Goal: Check status: Check status

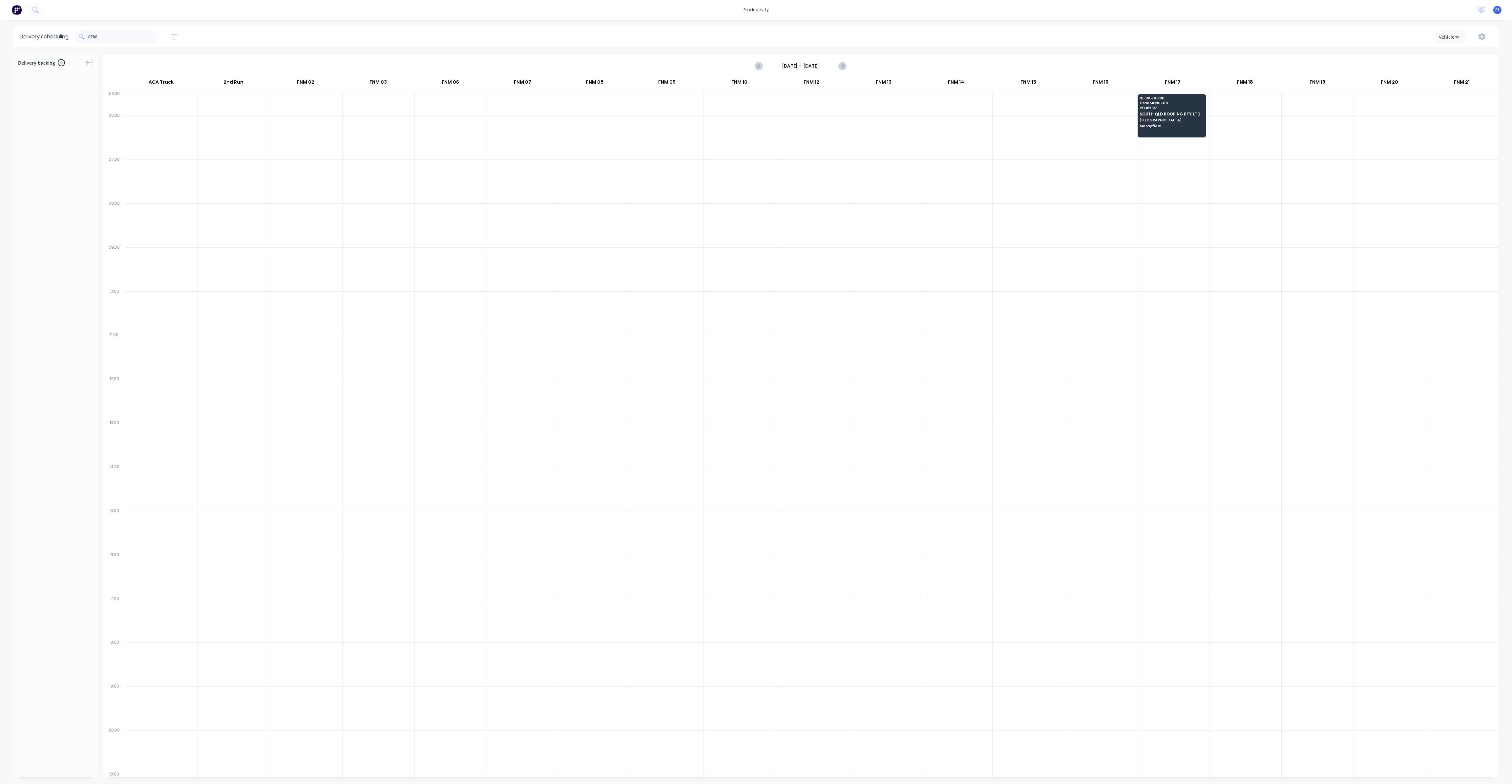
scroll to position [0, 1]
click at [1179, 118] on div "05:30 - 06:30 Order # 190708 PO # 2517 [GEOGRAPHIC_DATA] ROOFING PTY LTD [GEOGR…" at bounding box center [1172, 112] width 68 height 37
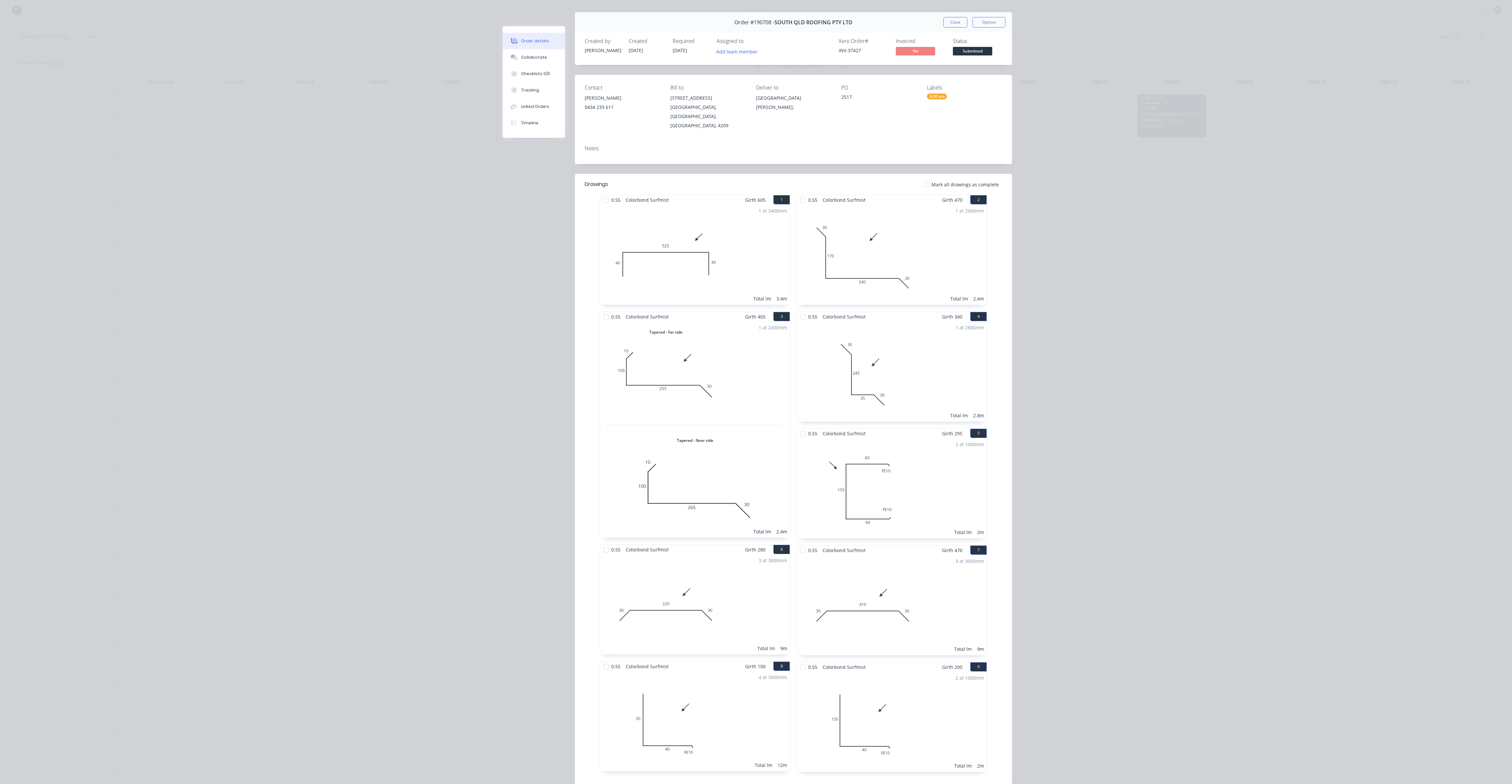
scroll to position [0, 0]
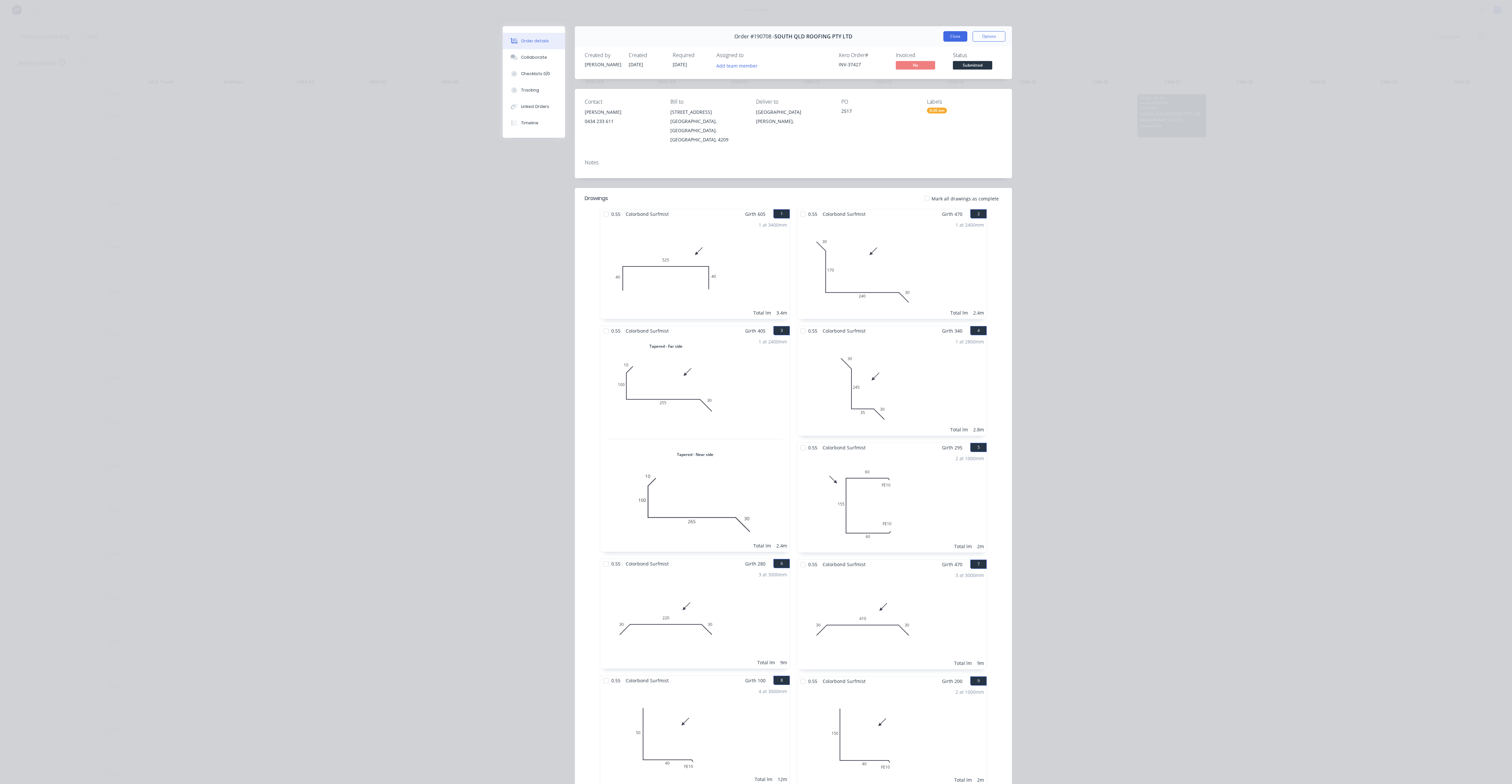
click at [955, 36] on button "Close" at bounding box center [955, 36] width 24 height 11
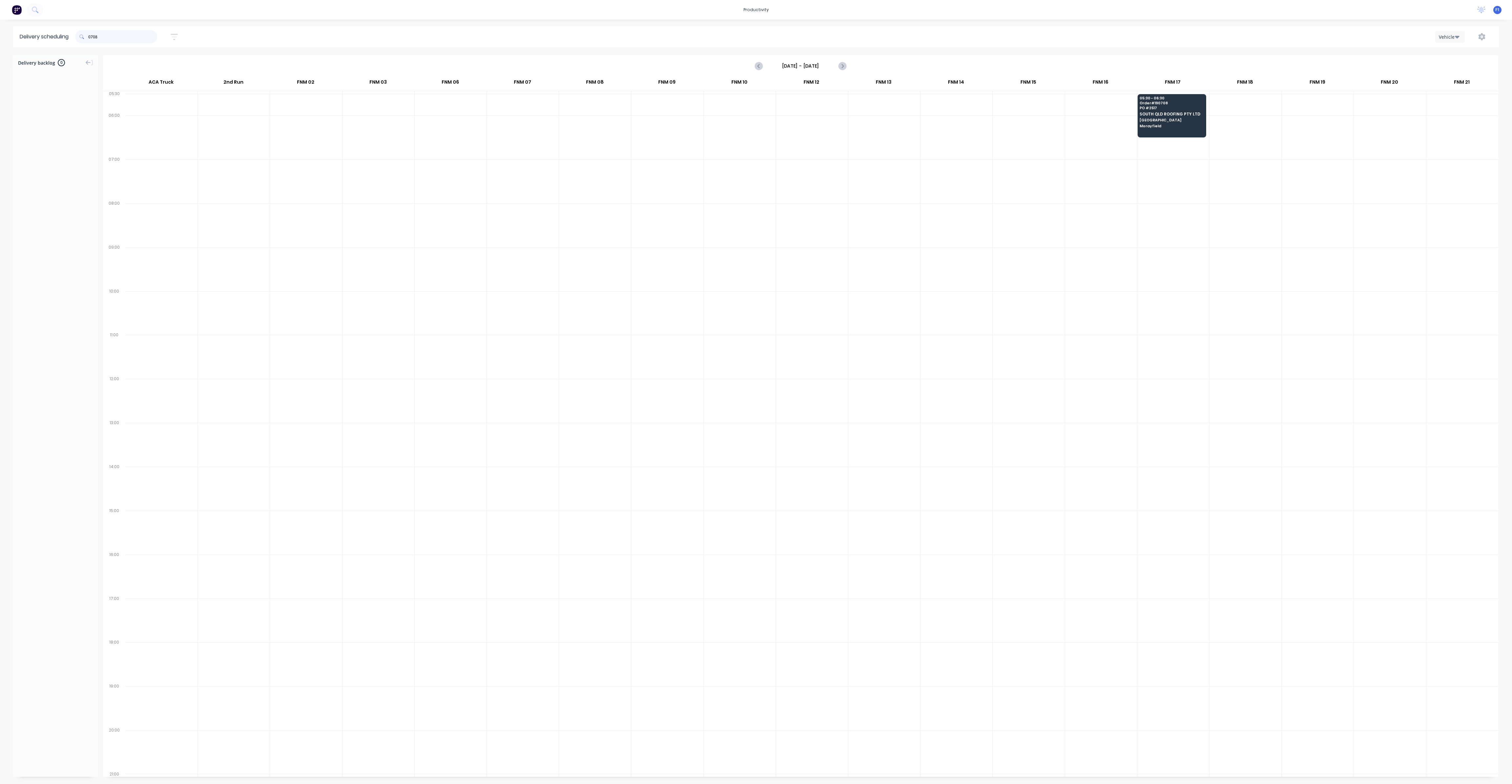
click at [133, 30] on input "0708" at bounding box center [122, 36] width 69 height 13
type input "0"
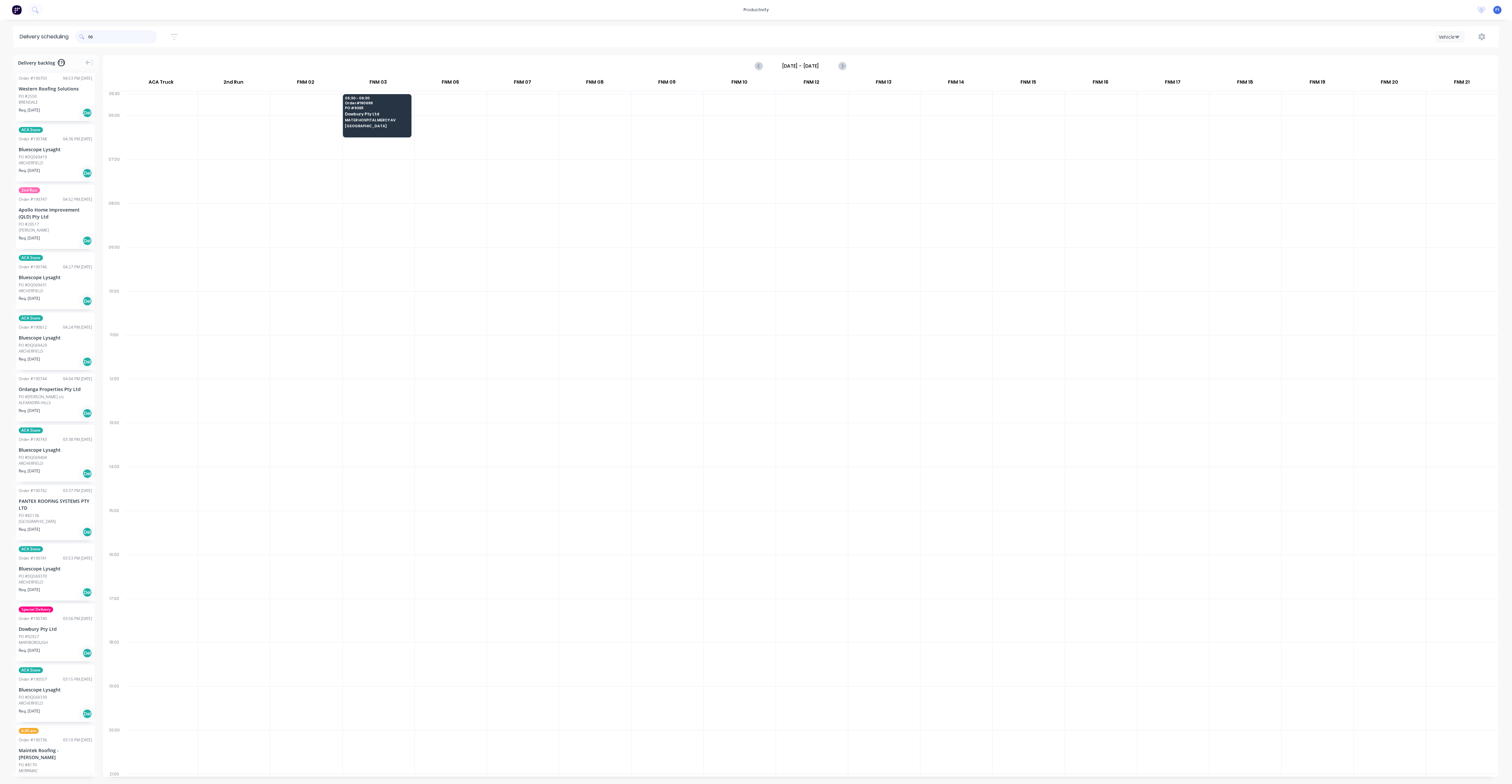
type input "0"
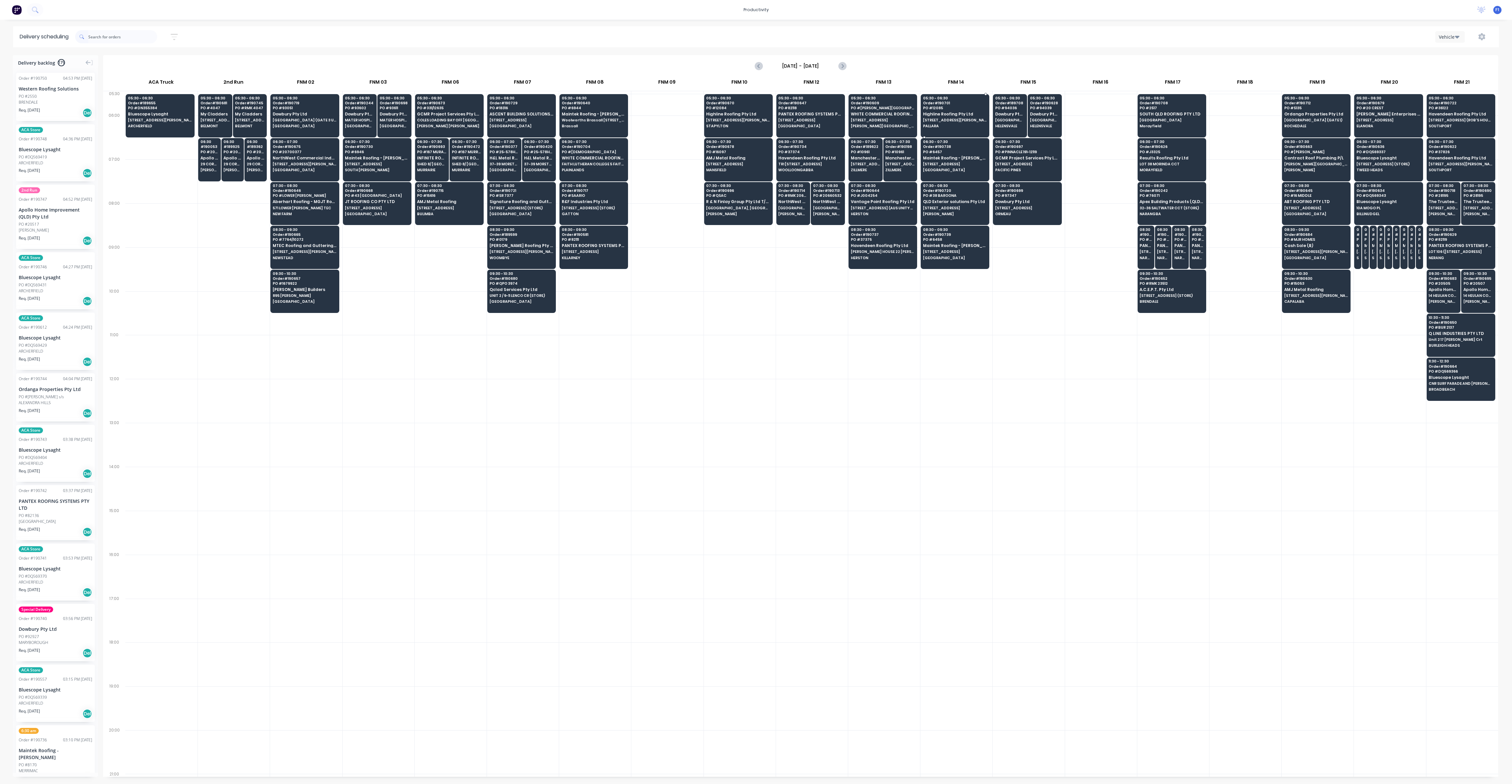
click at [964, 130] on div "05:30 - 06:30 Order # 190701 PO # 12085 Highline Roofing Pty Ltd [STREET_ADDRES…" at bounding box center [955, 112] width 68 height 37
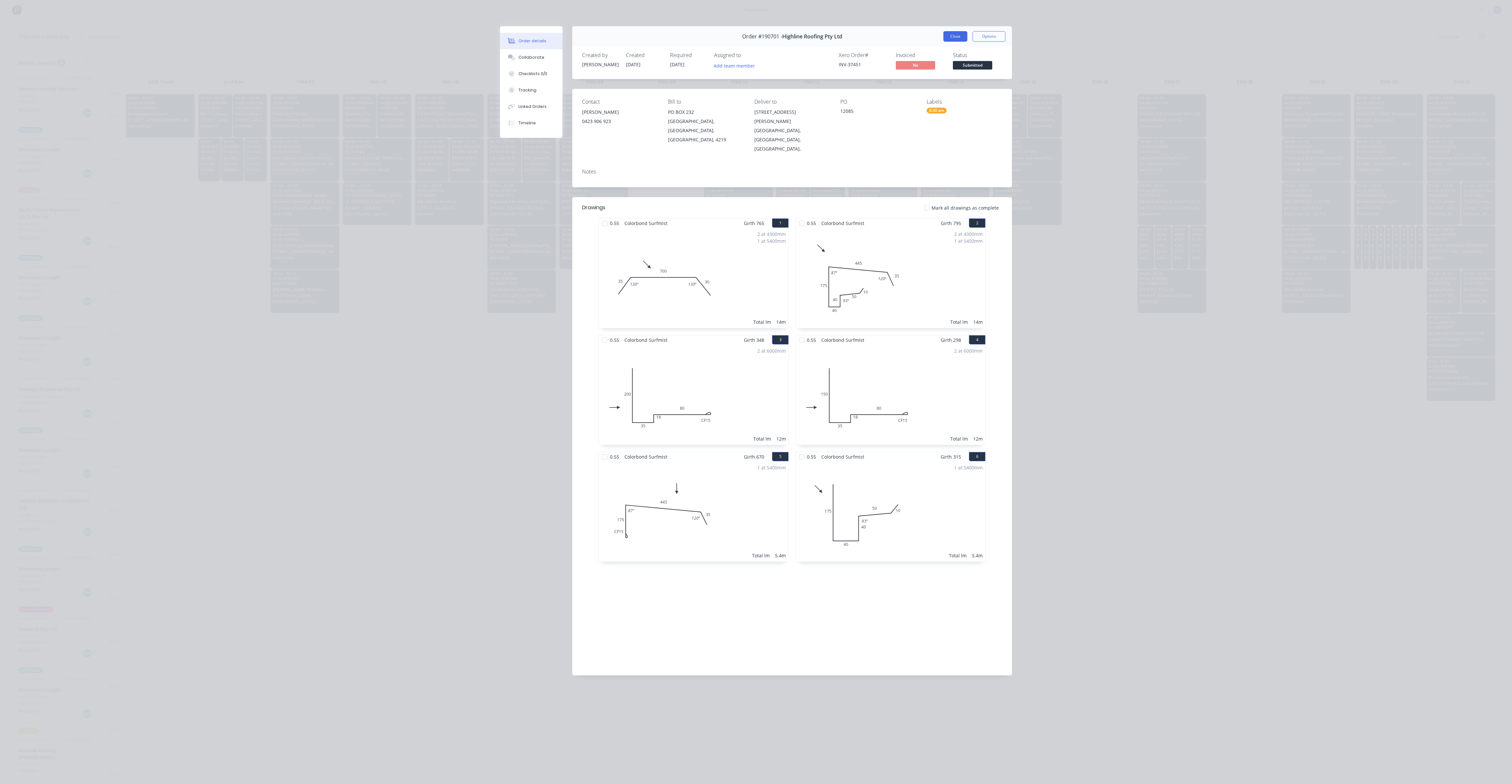
click at [963, 33] on button "Close" at bounding box center [955, 36] width 24 height 11
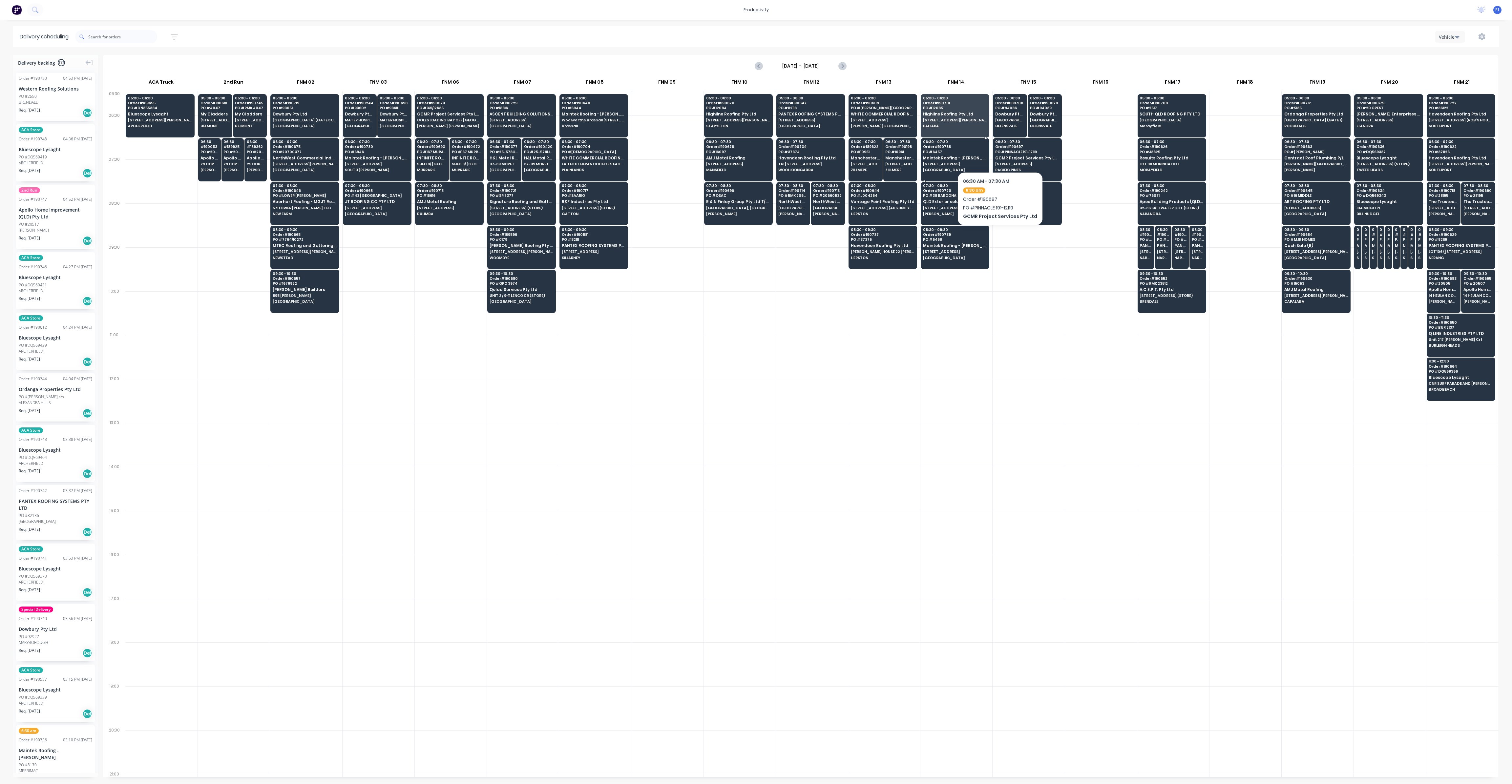
click at [963, 151] on span "PO # 6457" at bounding box center [955, 151] width 63 height 4
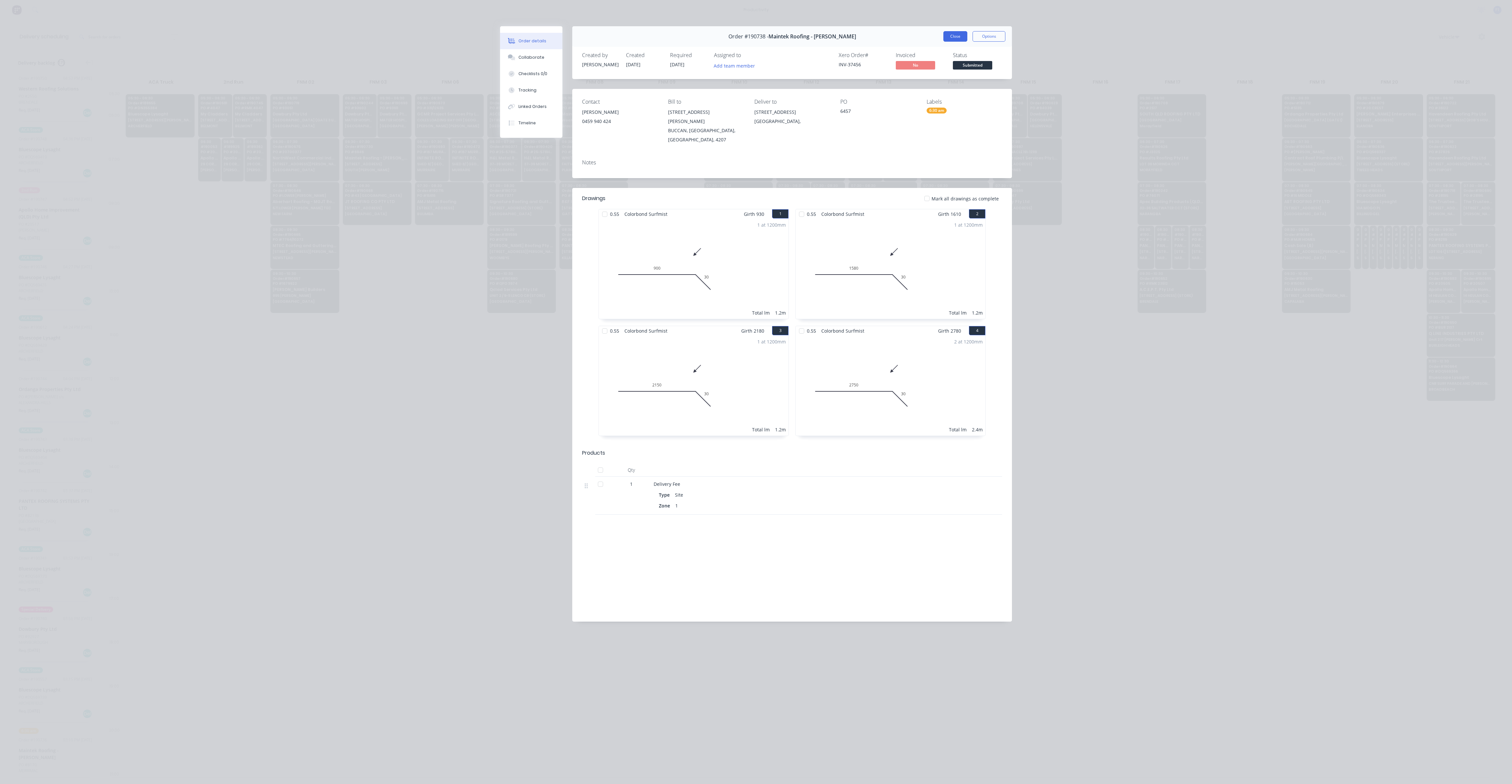
click at [953, 37] on button "Close" at bounding box center [955, 36] width 24 height 11
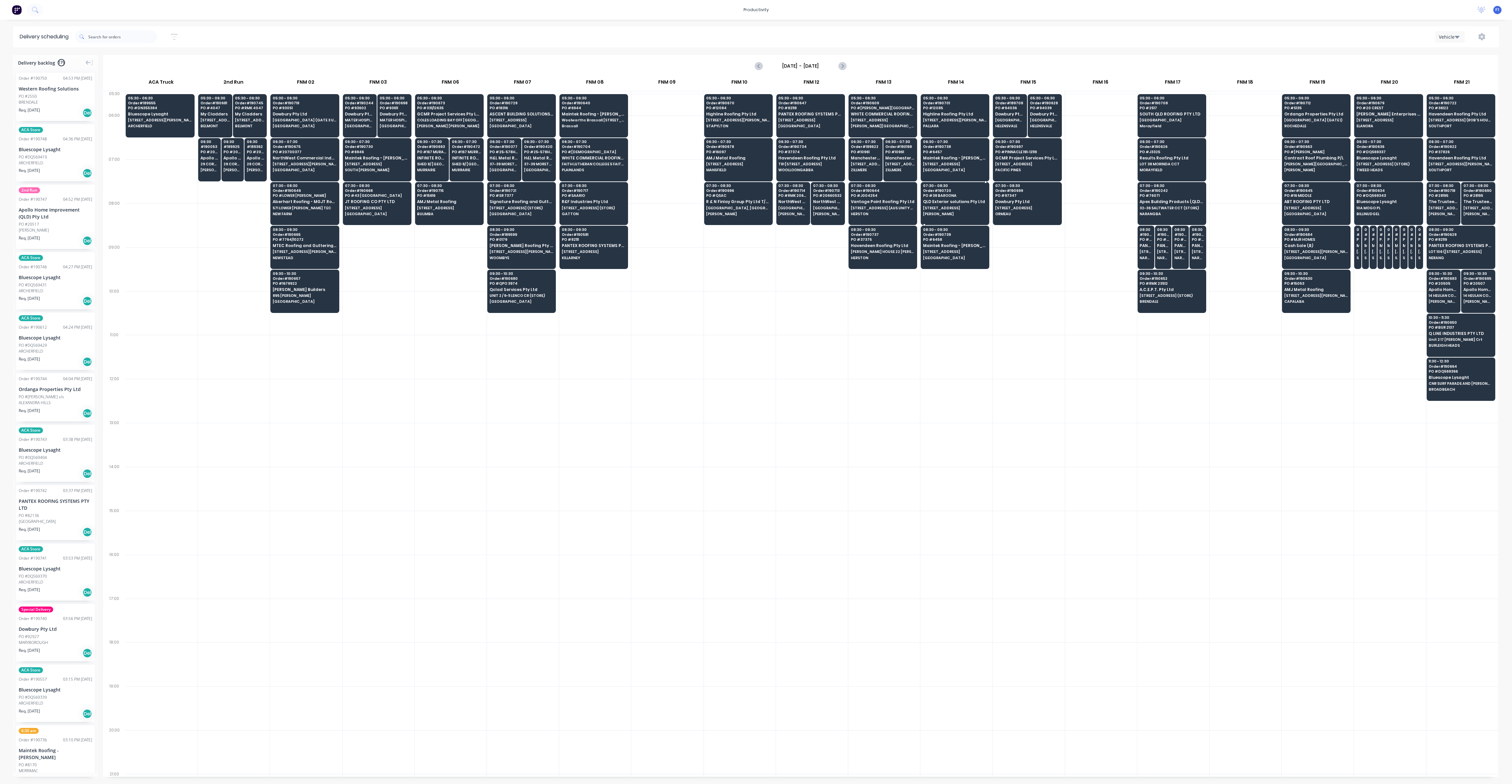
click at [946, 197] on span "PO # 38 BAROONA" at bounding box center [955, 195] width 63 height 4
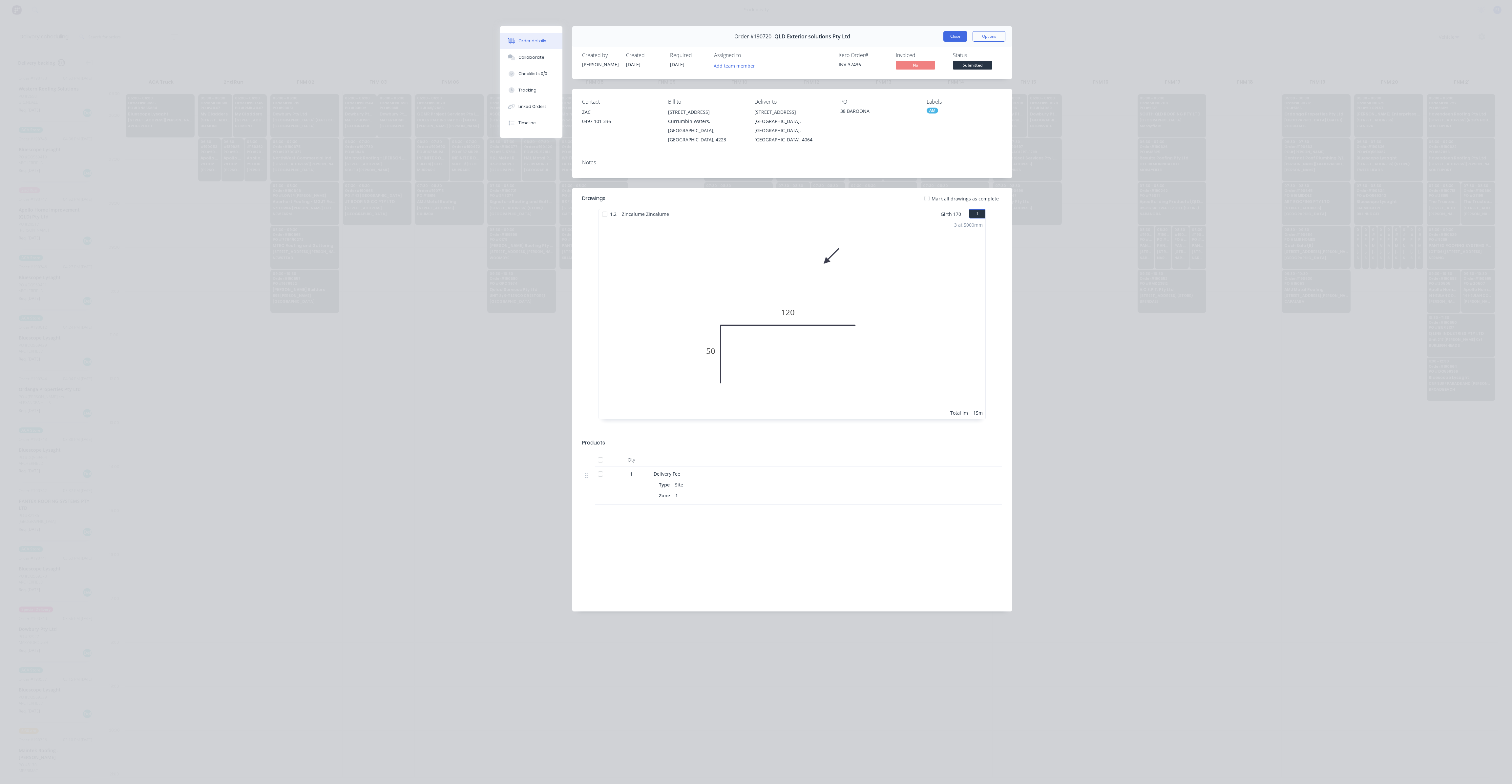
click at [953, 36] on button "Close" at bounding box center [955, 36] width 24 height 11
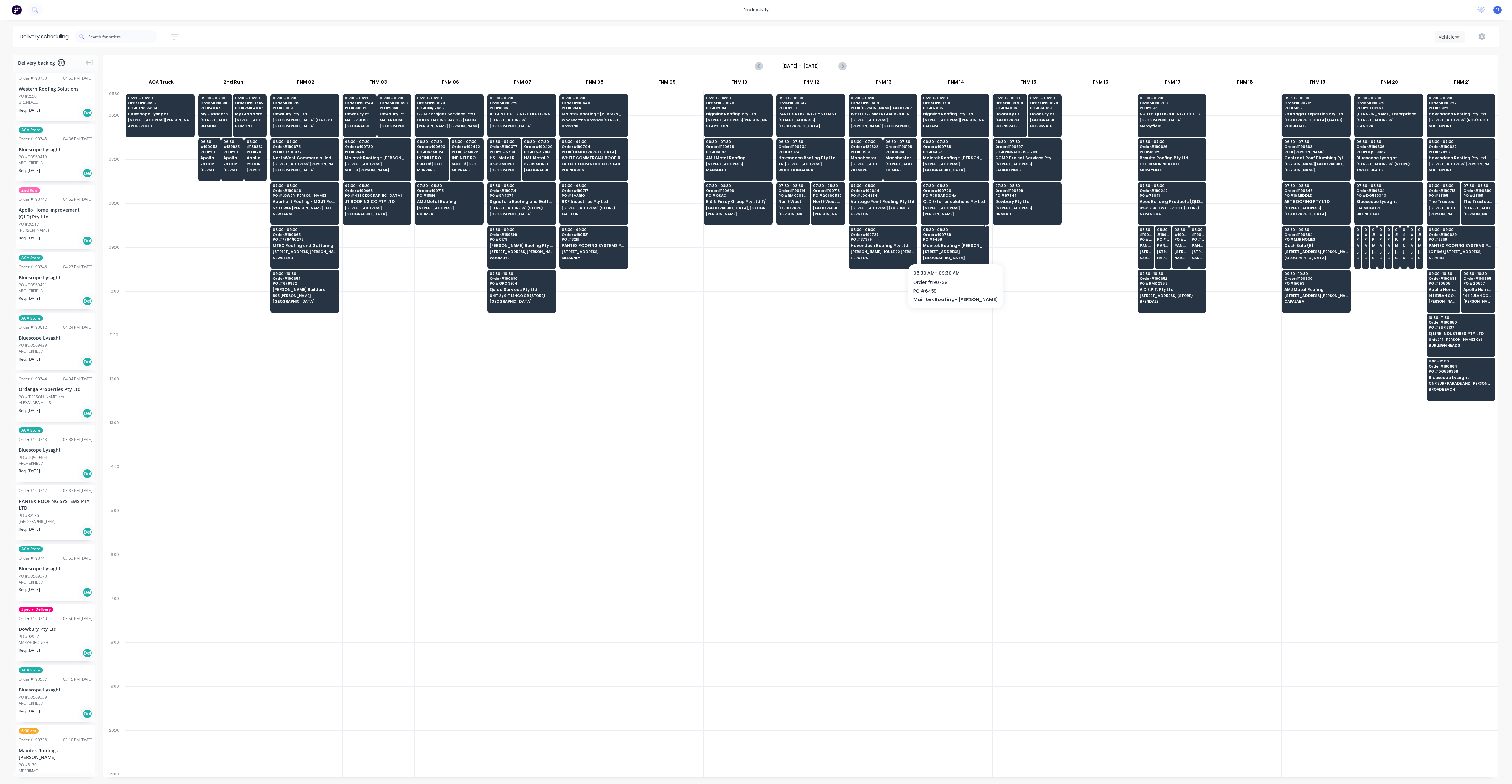
click at [962, 238] on span "PO # 6458" at bounding box center [955, 239] width 63 height 4
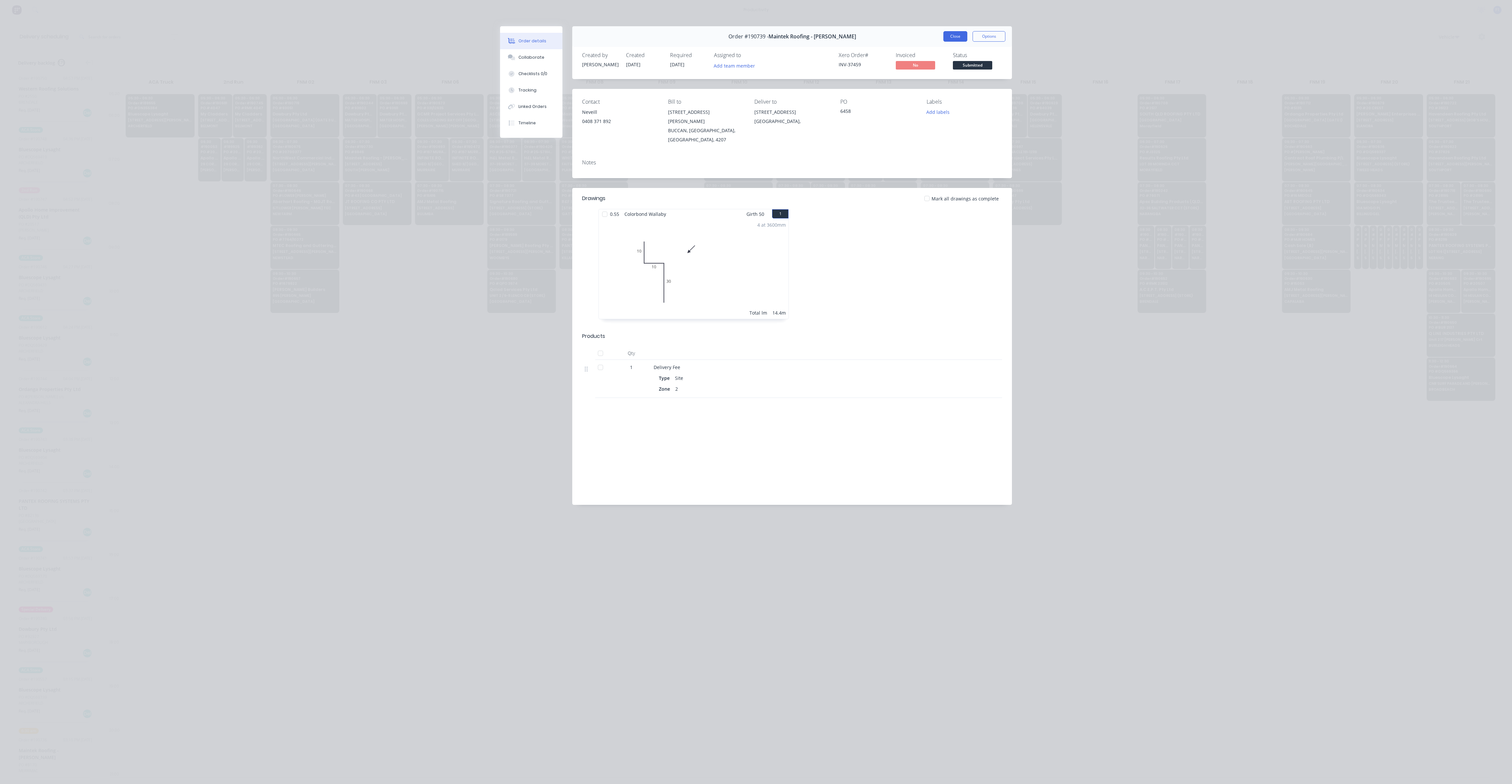
click at [949, 41] on button "Close" at bounding box center [955, 36] width 24 height 11
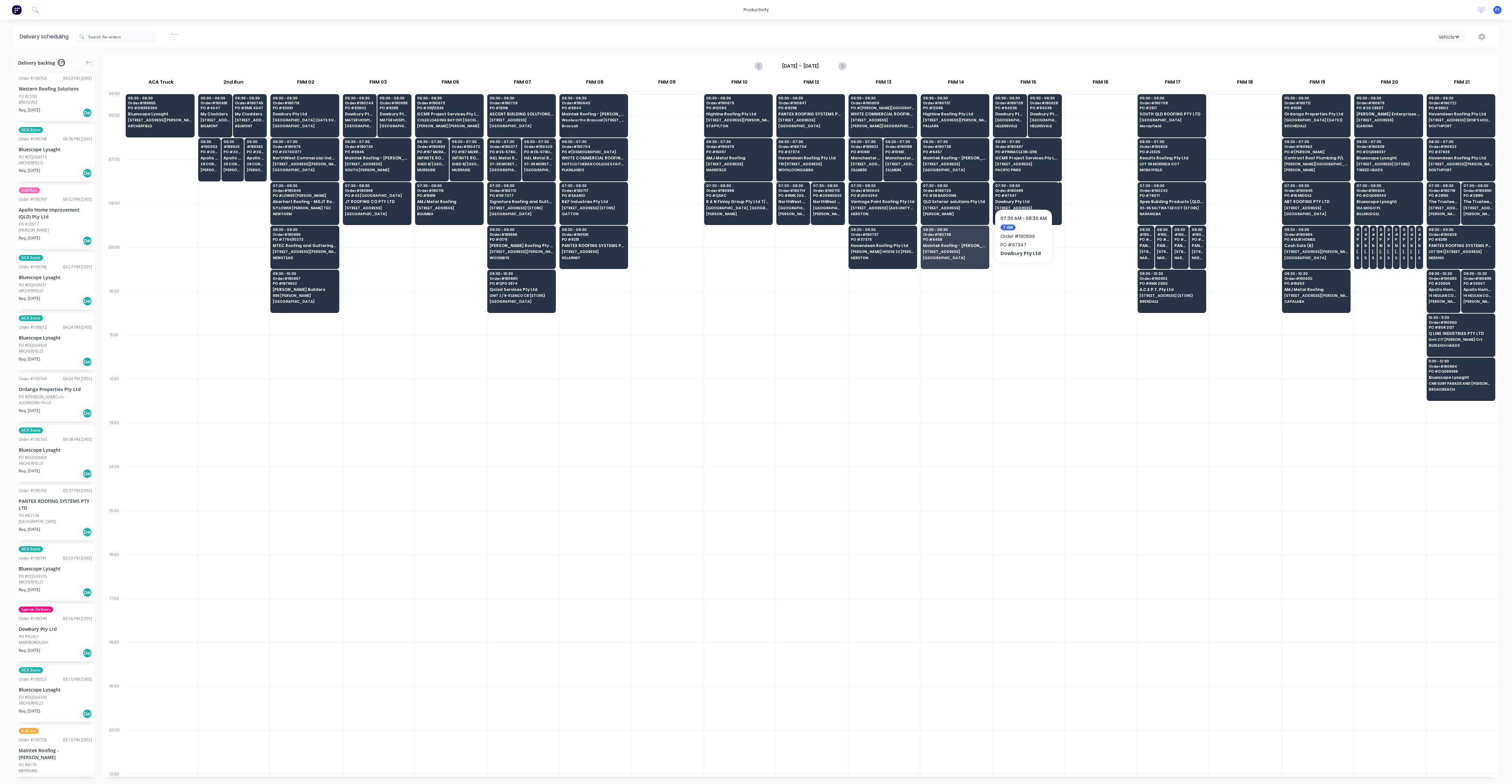
click at [1023, 189] on span "Order # 190699" at bounding box center [1027, 190] width 63 height 4
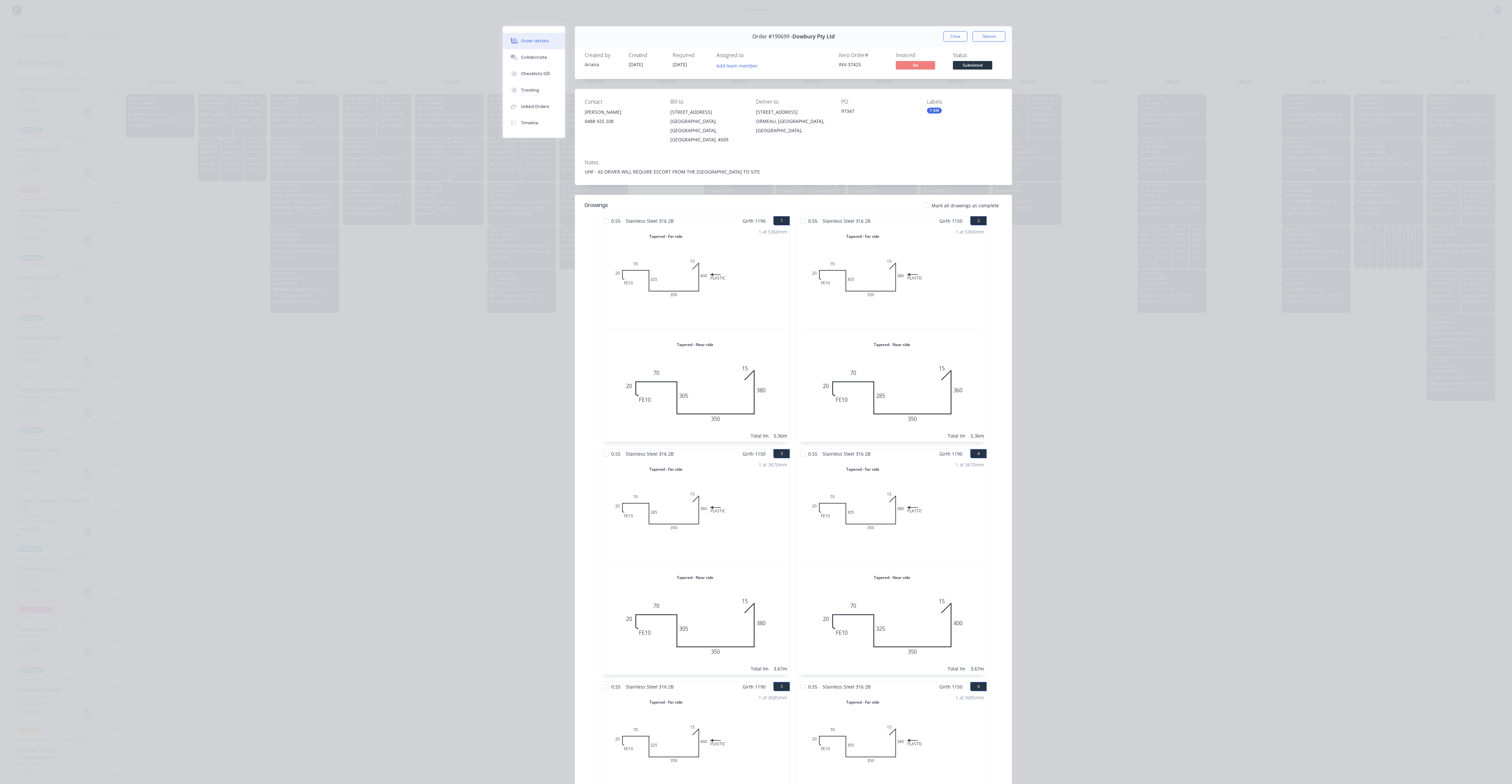
click at [953, 18] on div "Order details Collaborate Checklists 0/0 Tracking Linked Orders Timeline Order …" at bounding box center [756, 392] width 1512 height 784
click at [951, 32] on button "Close" at bounding box center [955, 36] width 24 height 11
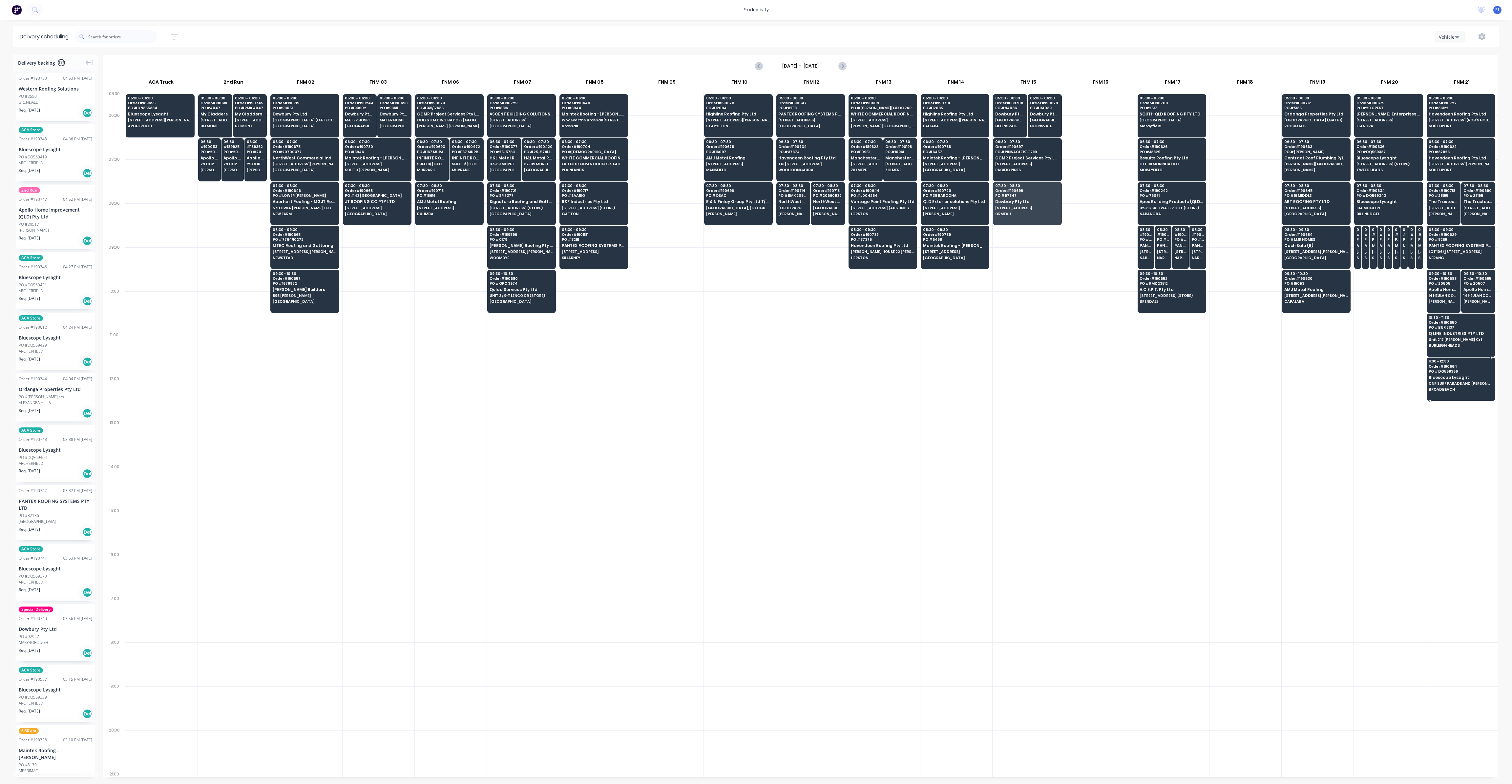
click at [1442, 370] on div "11:30 - 12:30 Order # 190664 PO # DQ569366 Bluescope Lysaght CNR SURF PARADE AN…" at bounding box center [1461, 376] width 68 height 37
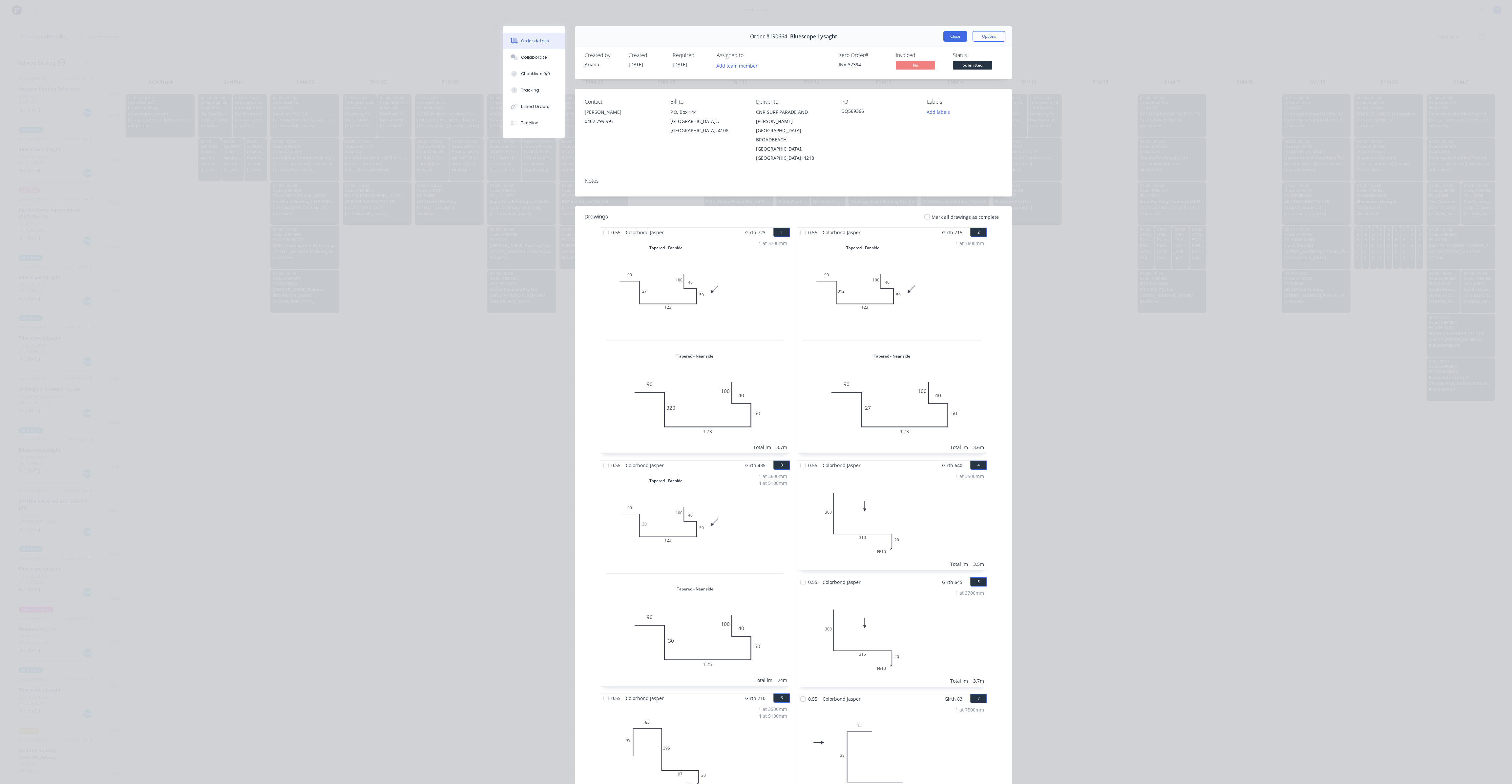
click at [948, 36] on button "Close" at bounding box center [955, 36] width 24 height 11
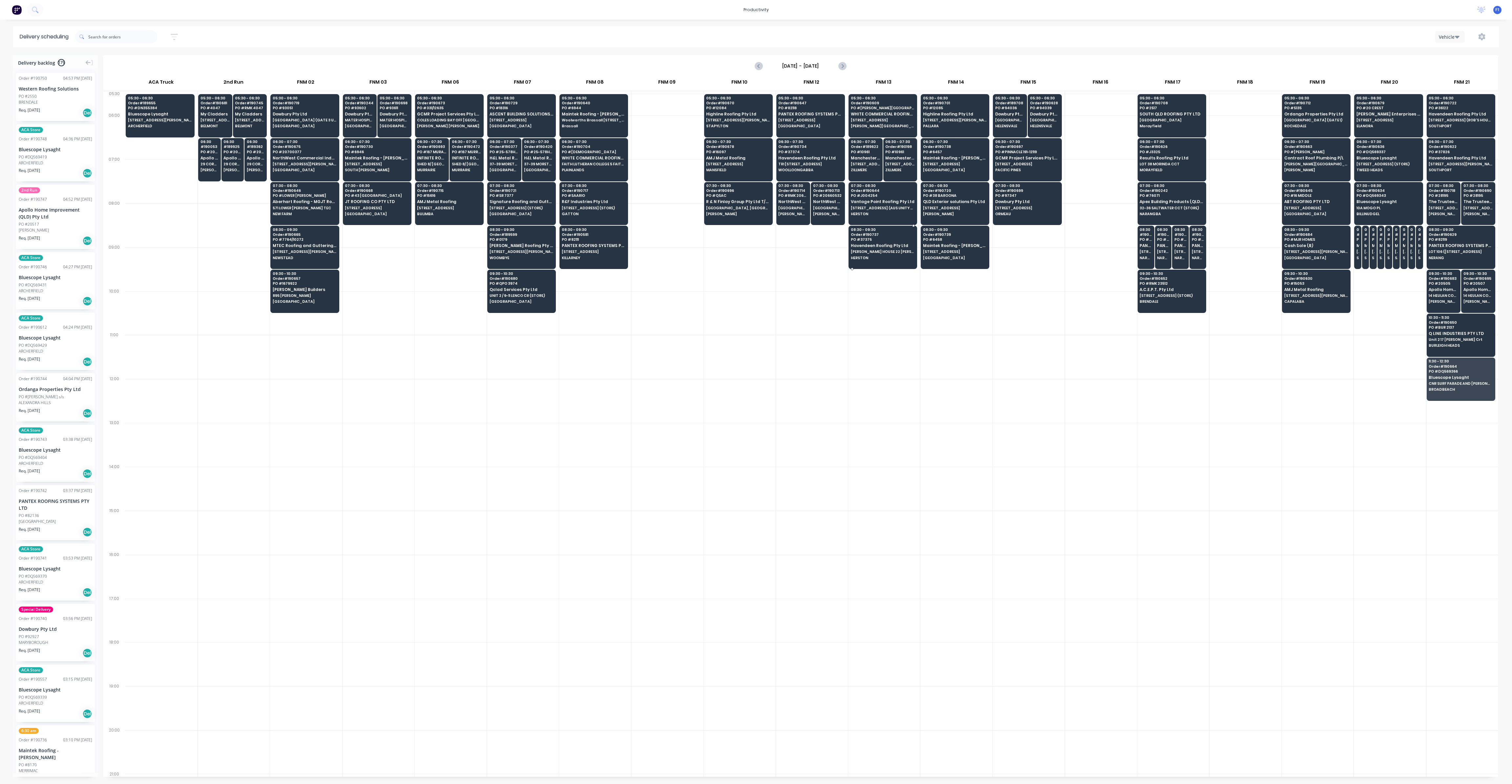
click at [863, 244] on span "Havendeen Roofing Pty Ltd" at bounding box center [883, 245] width 63 height 4
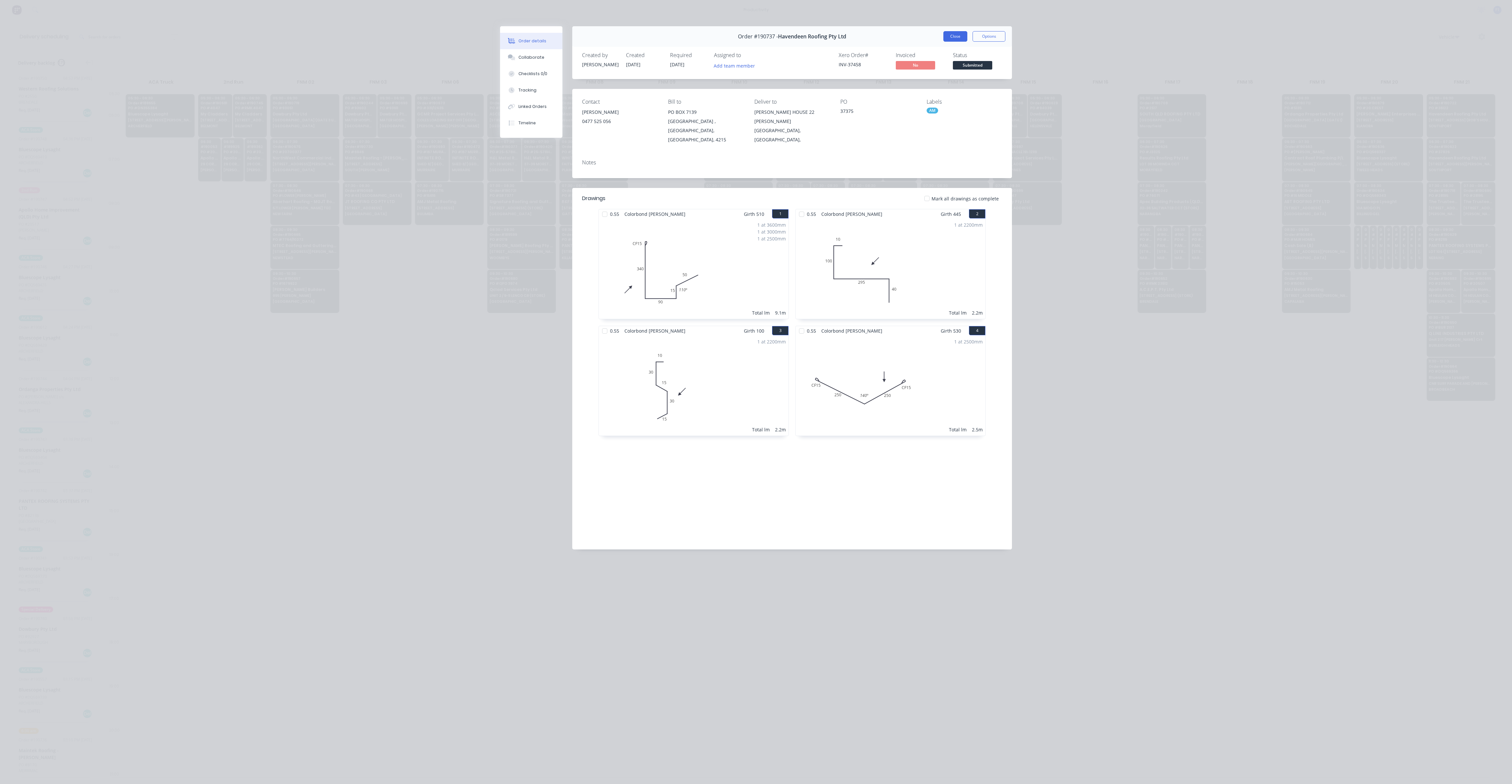
click at [955, 39] on button "Close" at bounding box center [955, 36] width 24 height 11
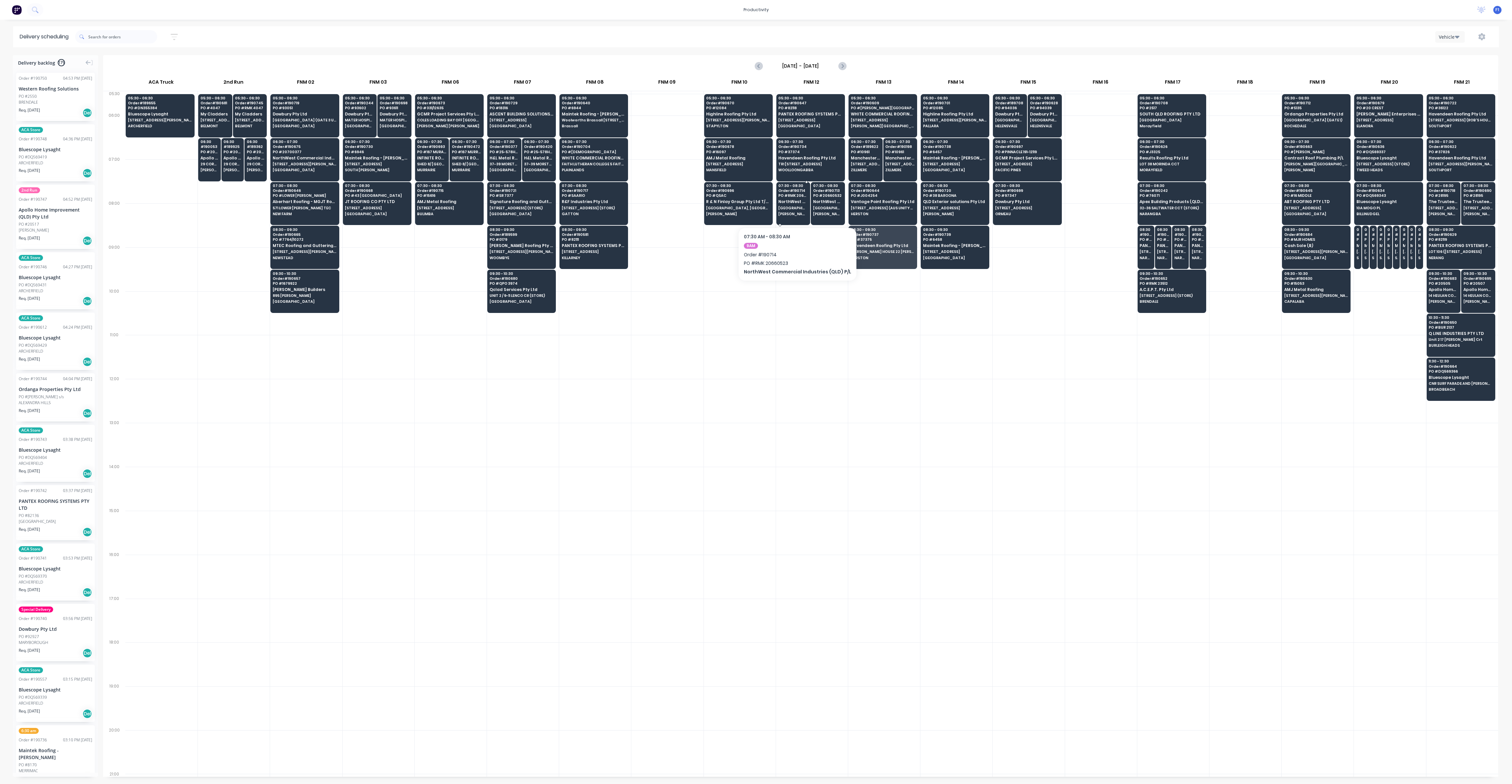
click at [794, 207] on span "[GEOGRAPHIC_DATA] [STREET_ADDRESS][PERSON_NAME]" at bounding box center [793, 208] width 29 height 4
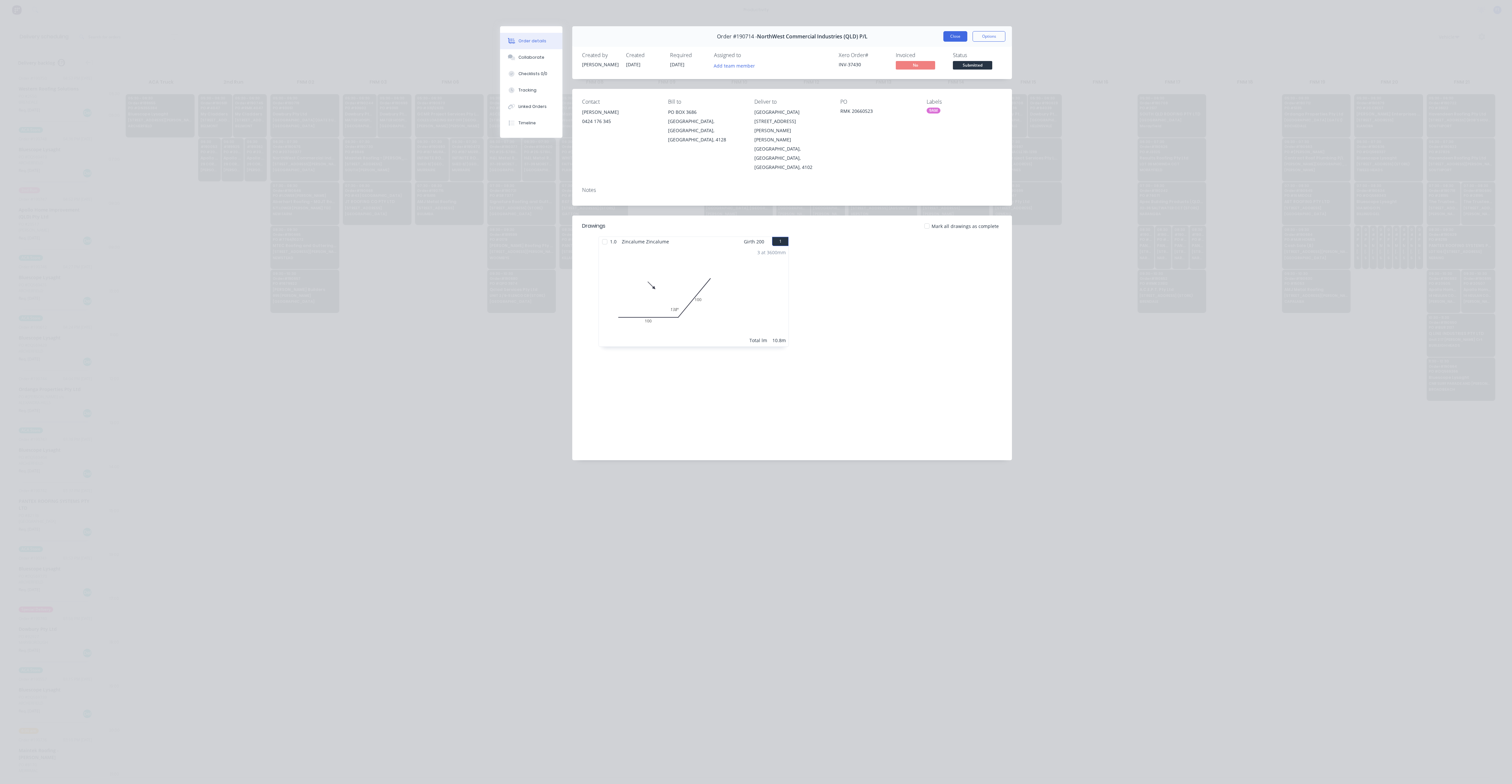
click at [952, 38] on button "Close" at bounding box center [955, 36] width 24 height 11
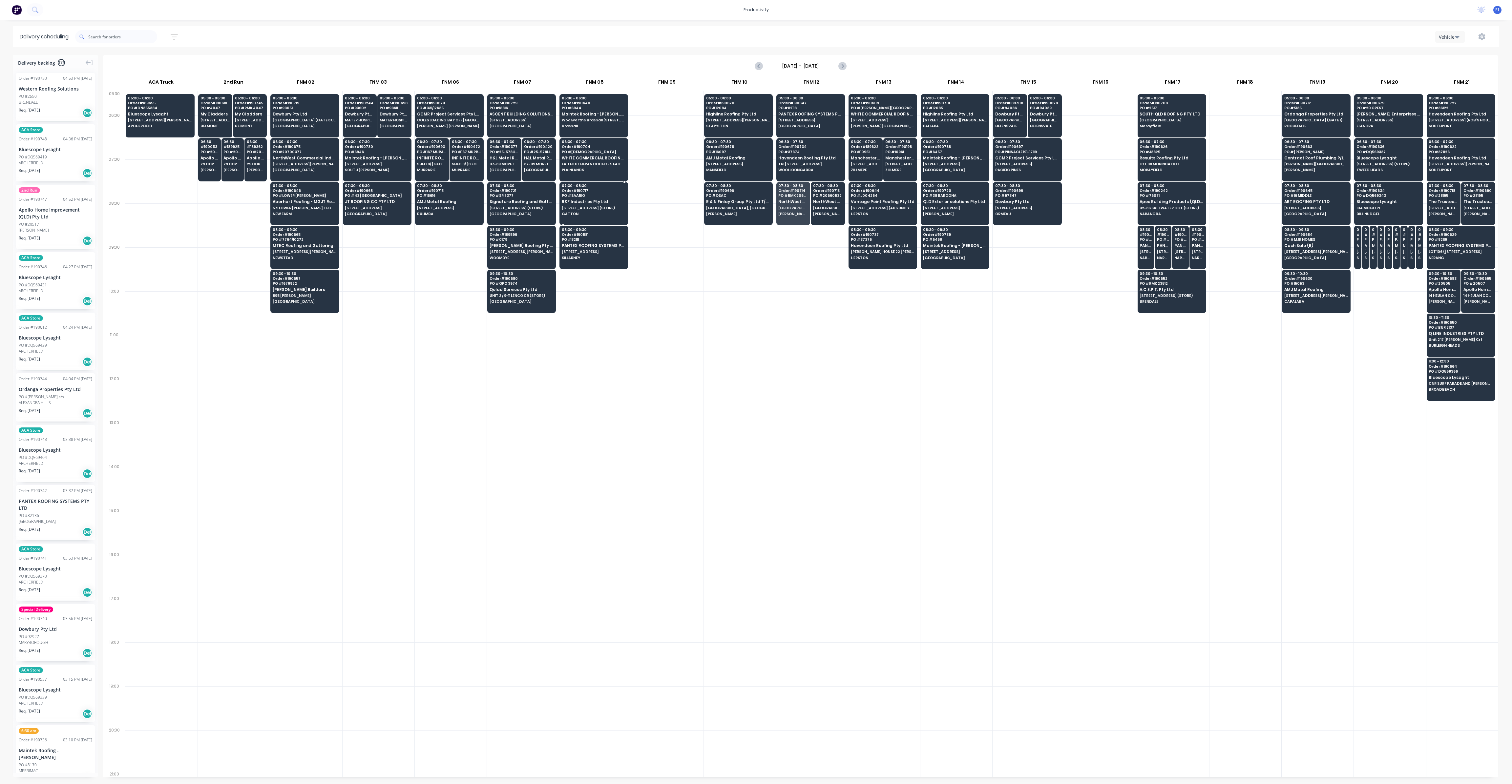
click at [593, 206] on span "[STREET_ADDRESS] (STORE)" at bounding box center [593, 208] width 63 height 4
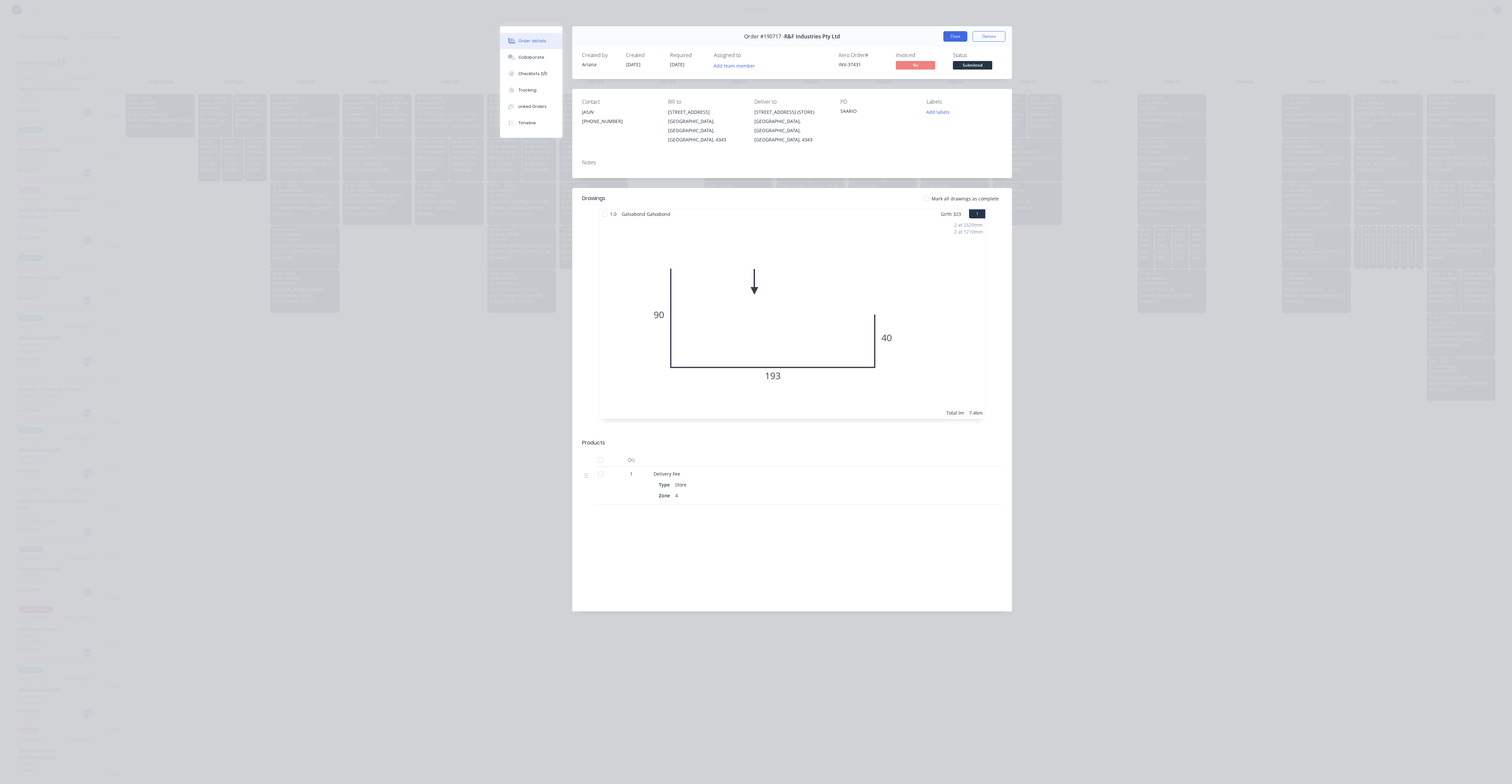
click at [959, 38] on button "Close" at bounding box center [955, 36] width 24 height 11
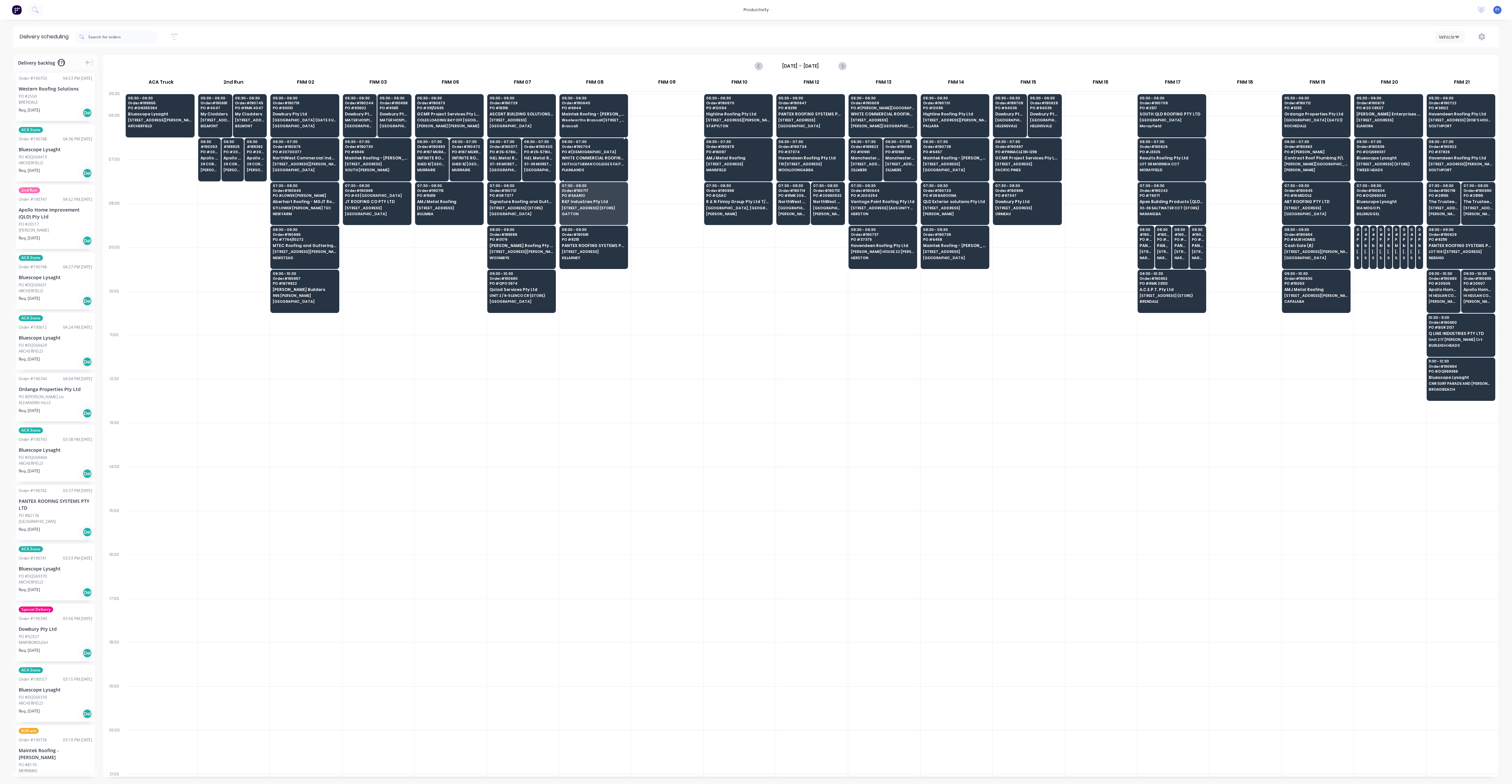
click at [601, 160] on span "WHITE COMMERCIAL ROOFING PTY LTD" at bounding box center [593, 158] width 63 height 4
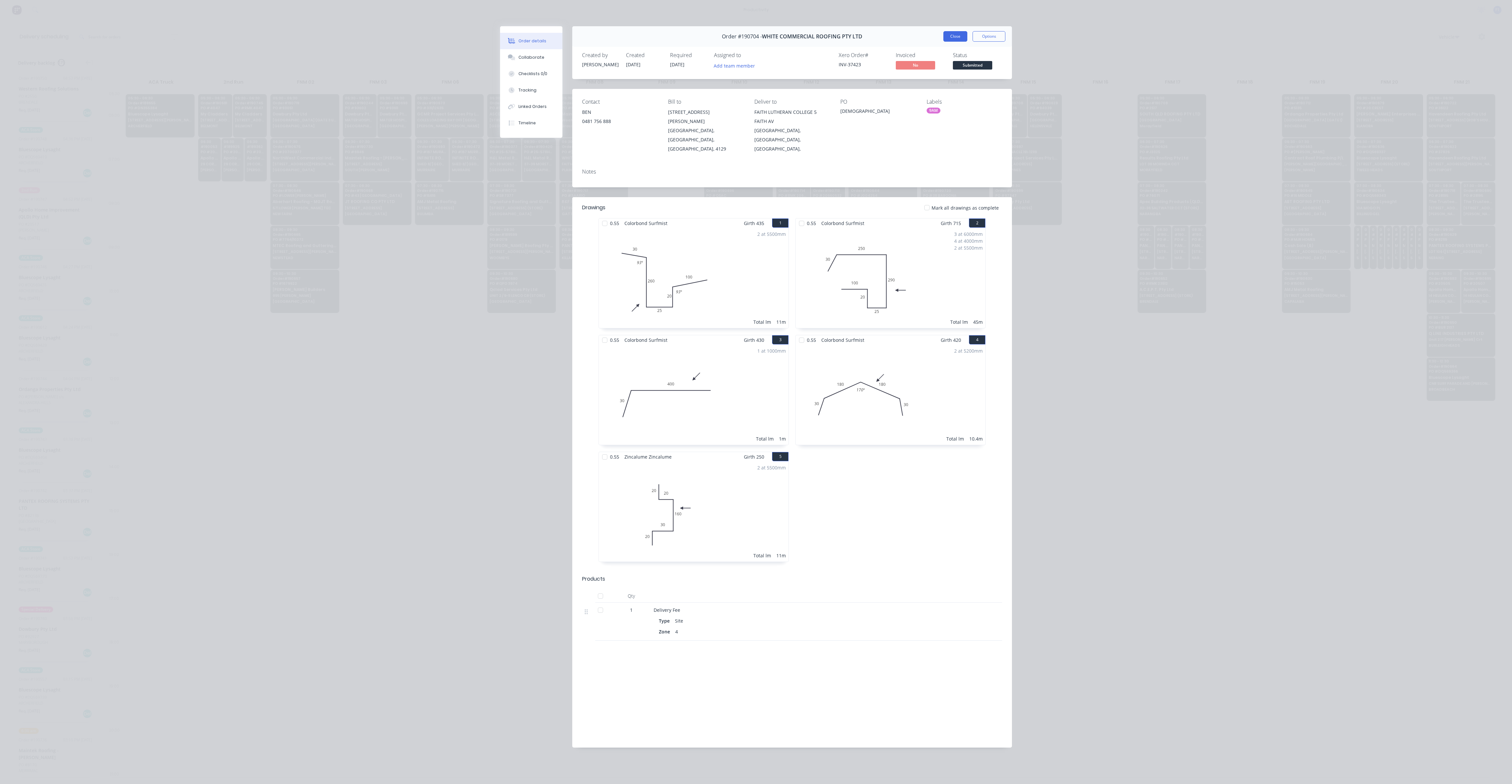
click at [960, 36] on button "Close" at bounding box center [955, 36] width 24 height 11
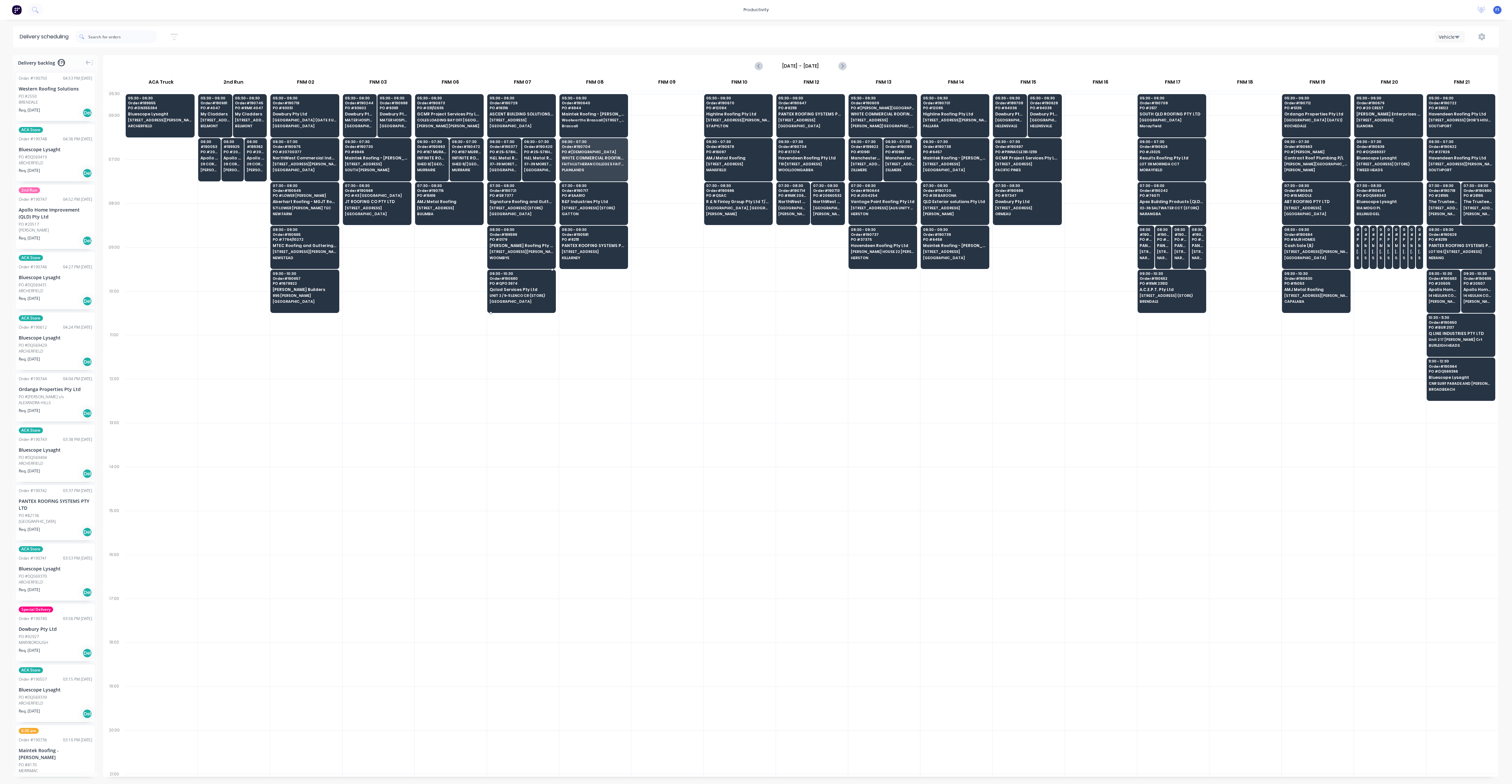
click at [511, 288] on span "Qclad Services Pty Ltd" at bounding box center [521, 289] width 63 height 4
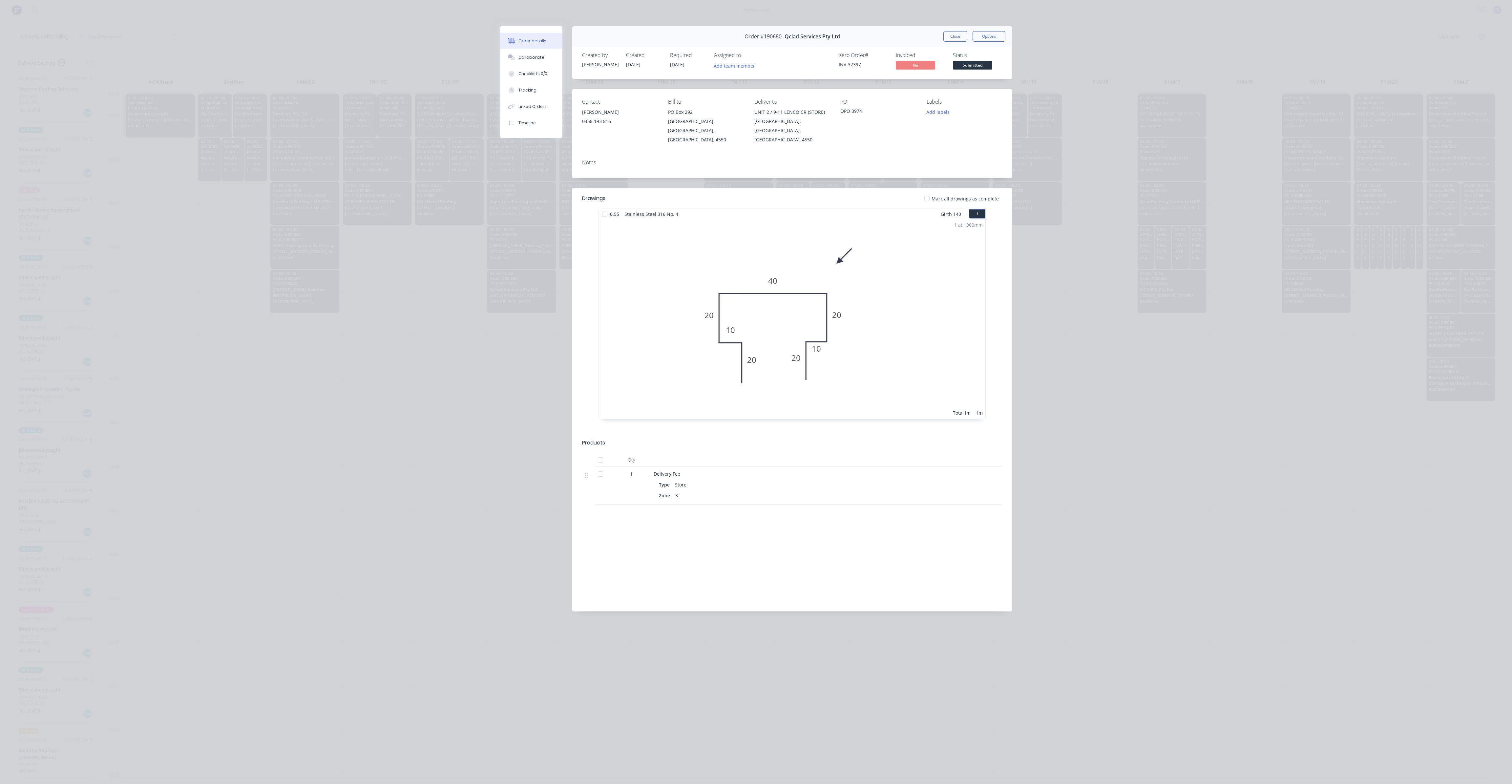
click at [959, 42] on div "Order #190680 - Qclad Services Pty Ltd Close Options" at bounding box center [792, 36] width 440 height 21
click at [956, 34] on button "Close" at bounding box center [955, 36] width 24 height 11
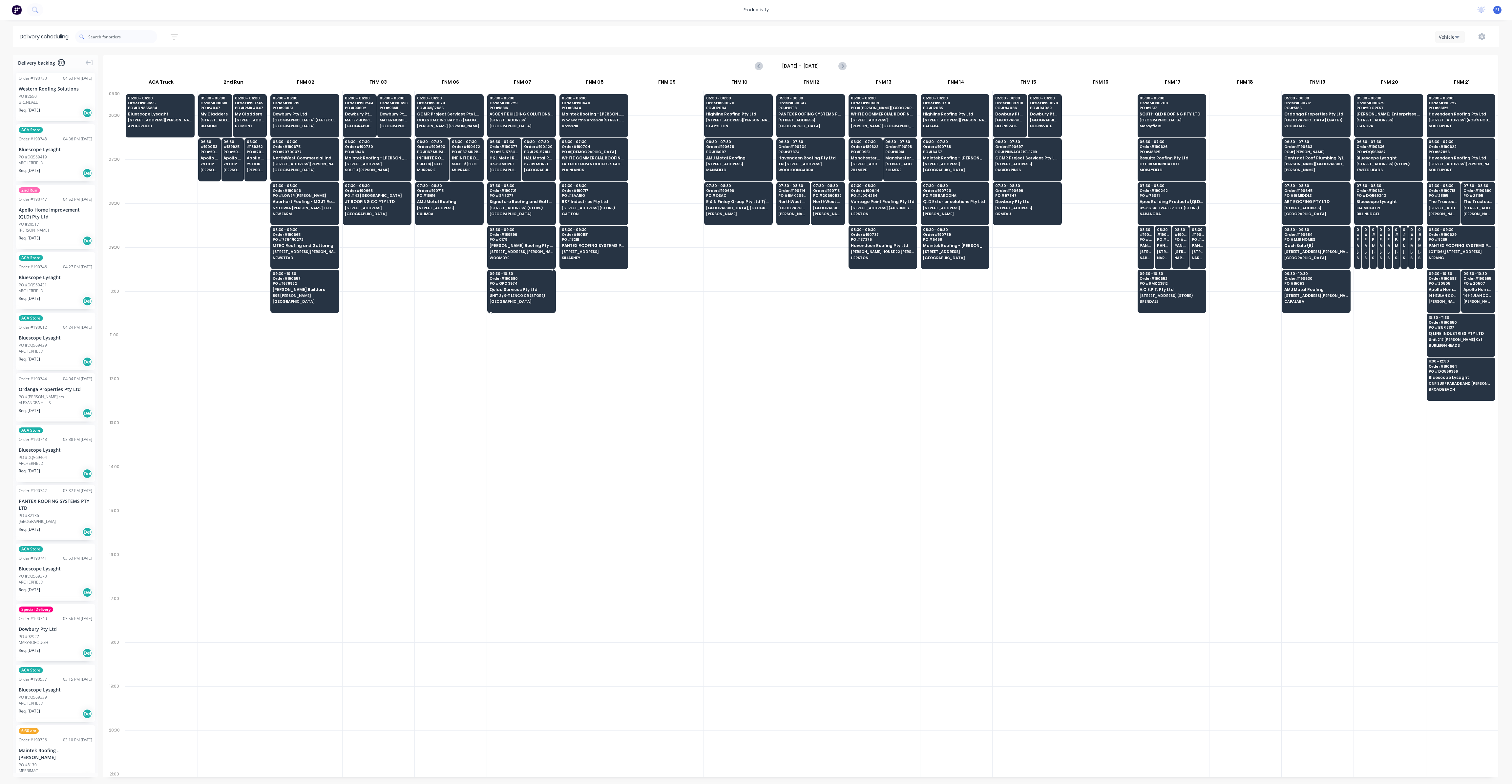
click at [531, 288] on span "Qclad Services Pty Ltd" at bounding box center [521, 289] width 63 height 4
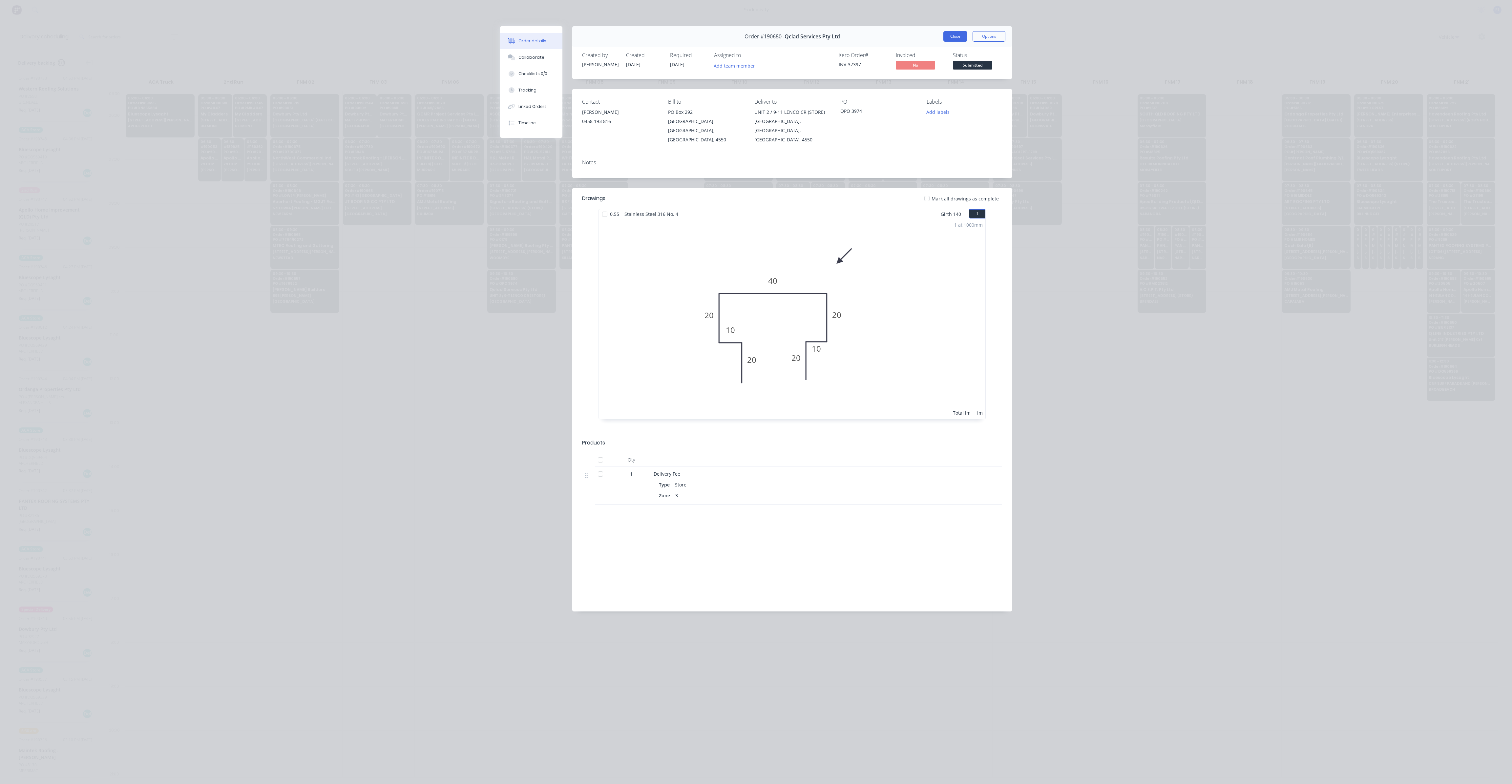
click at [958, 41] on button "Close" at bounding box center [955, 36] width 24 height 11
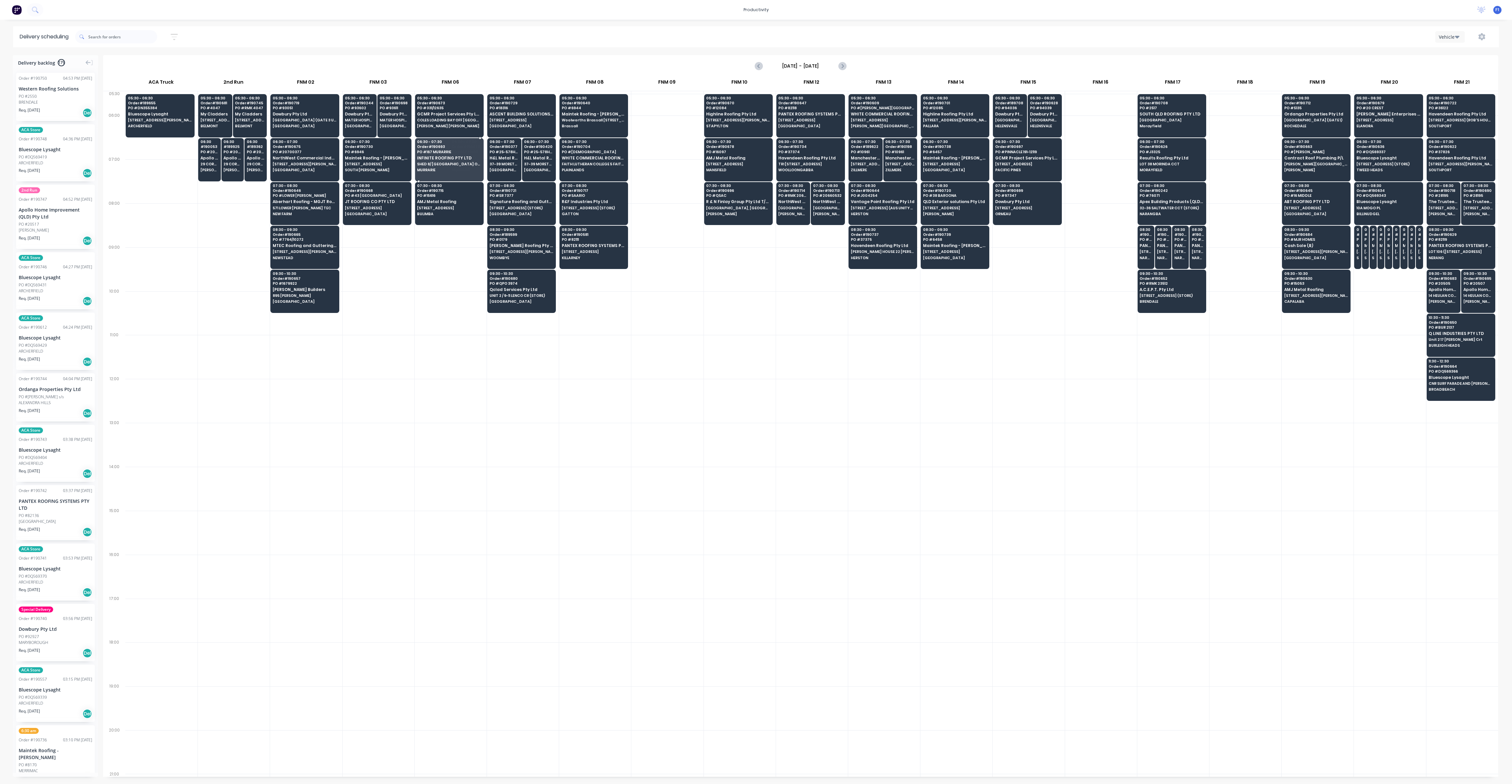
drag, startPoint x: 436, startPoint y: 163, endPoint x: 424, endPoint y: 158, distance: 13.0
click at [375, 156] on span "Maintek Roofing - [PERSON_NAME]" at bounding box center [377, 158] width 63 height 4
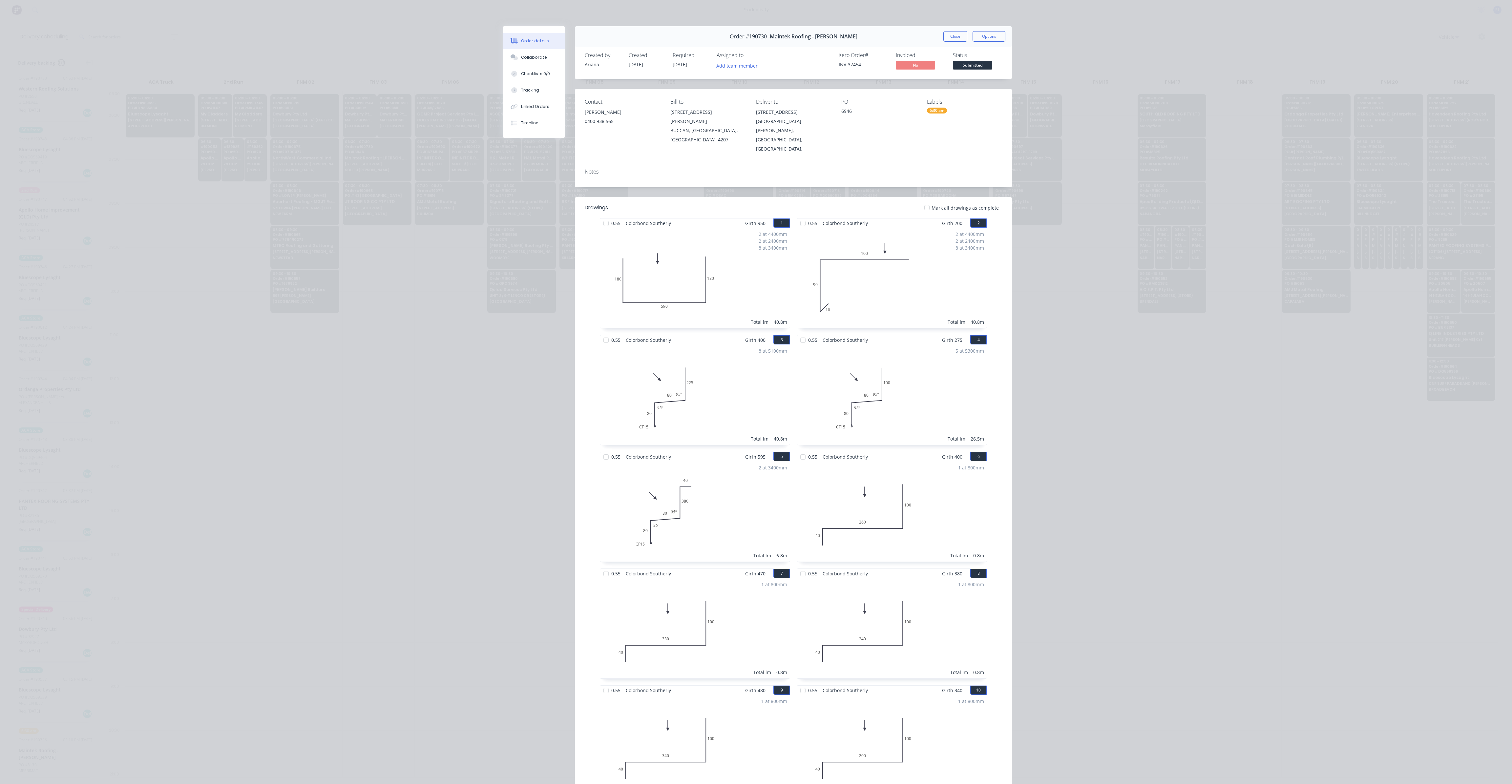
drag, startPoint x: 954, startPoint y: 39, endPoint x: 700, endPoint y: 99, distance: 261.0
click at [954, 39] on button "Close" at bounding box center [955, 36] width 24 height 11
